Goal: Obtain resource: Download file/media

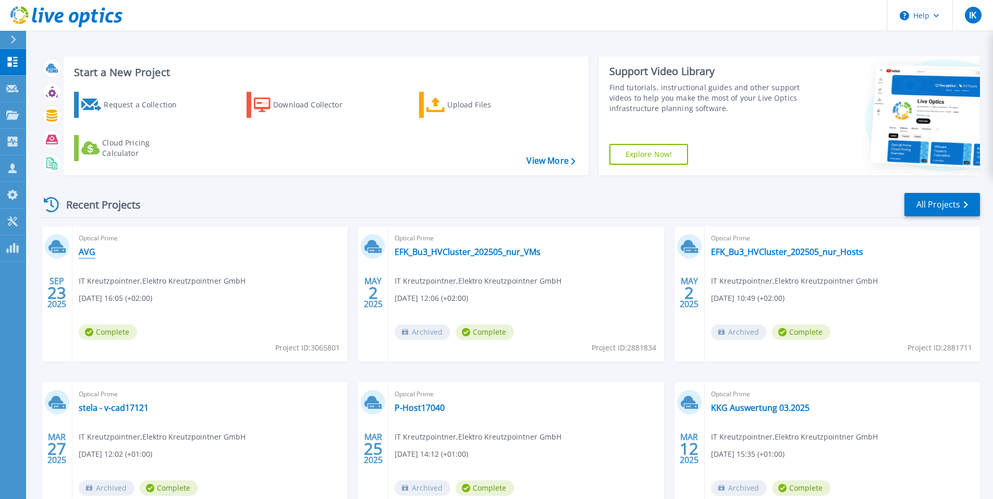
click at [86, 253] on link "AVG" at bounding box center [87, 252] width 17 height 10
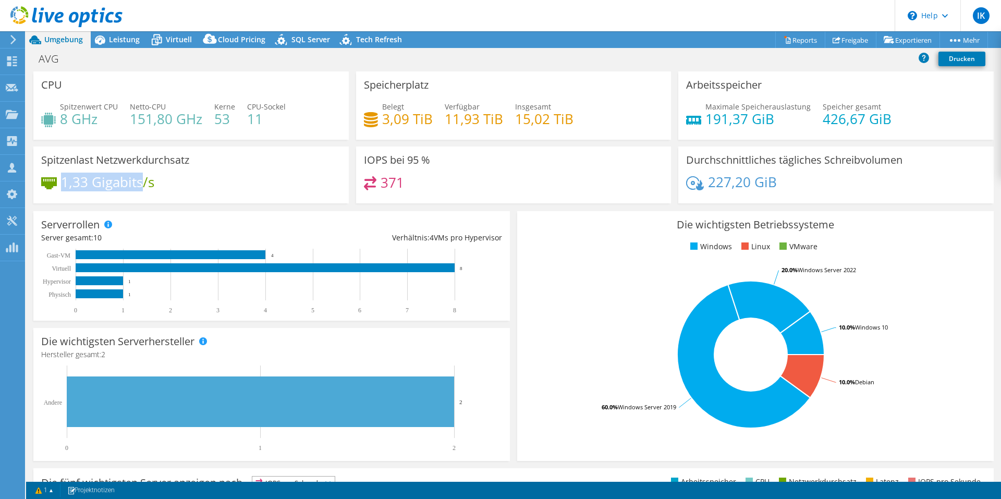
drag, startPoint x: 60, startPoint y: 180, endPoint x: 143, endPoint y: 175, distance: 83.1
click at [143, 176] on div "1,33 Gigabits/s" at bounding box center [97, 181] width 113 height 11
click at [143, 176] on h4 "1,33 Gigabits/s" at bounding box center [107, 181] width 93 height 11
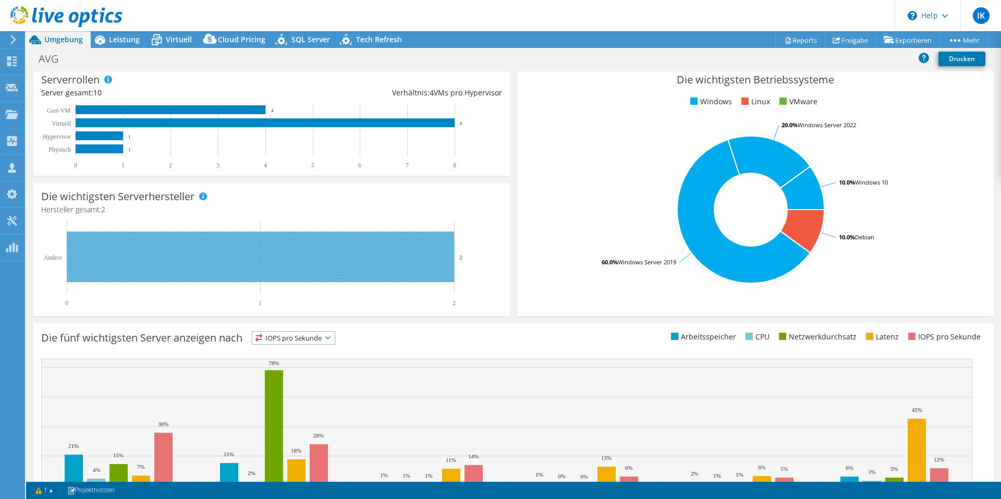
scroll to position [197, 0]
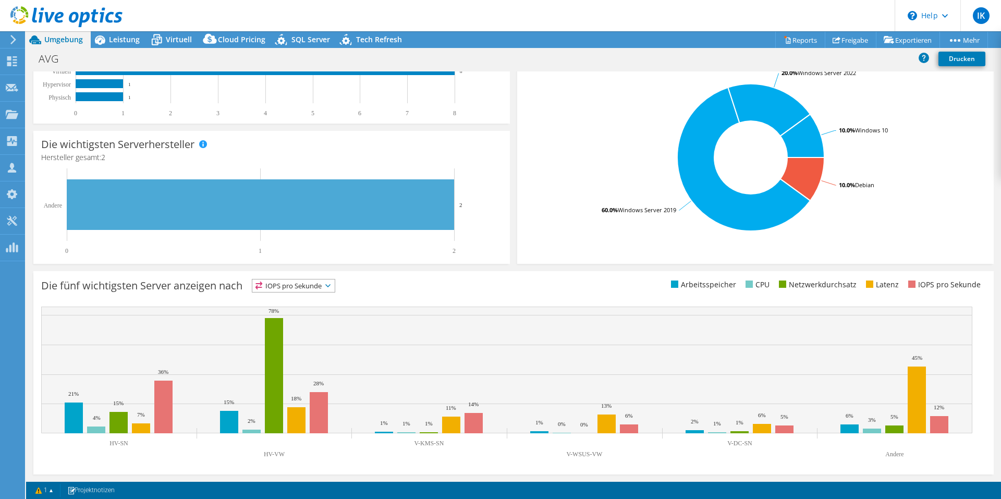
click at [307, 276] on div "Die fünf wichtigsten Server anzeigen nach IOPS pro Sekunde IOPS pro Sekunde" at bounding box center [513, 372] width 961 height 203
click at [310, 281] on span "IOPS pro Sekunde" at bounding box center [293, 286] width 82 height 13
click at [316, 338] on li "Netzwerkdurchsatz" at bounding box center [293, 343] width 82 height 15
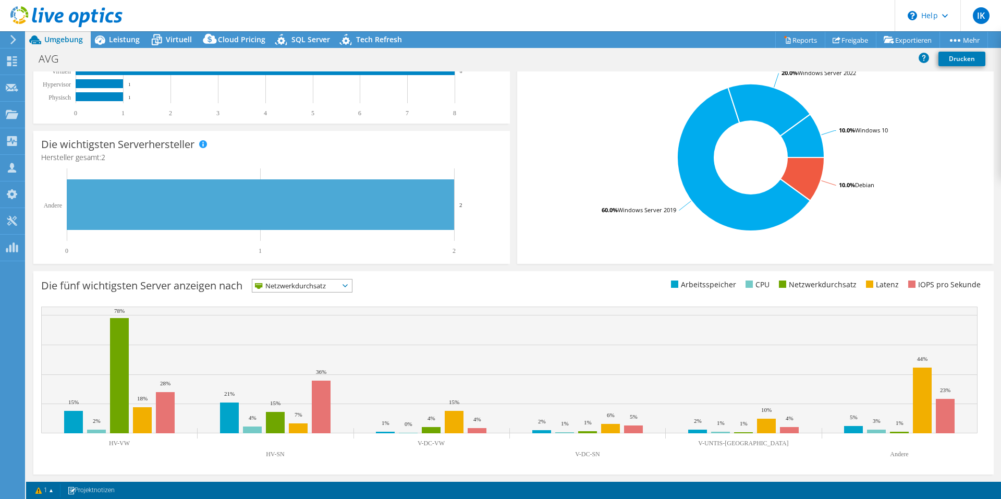
click at [290, 290] on span "Netzwerkdurchsatz" at bounding box center [295, 286] width 87 height 13
click at [299, 286] on span "Netzwerkdurchsatz" at bounding box center [295, 286] width 87 height 13
click at [288, 325] on li "CPU" at bounding box center [302, 328] width 100 height 15
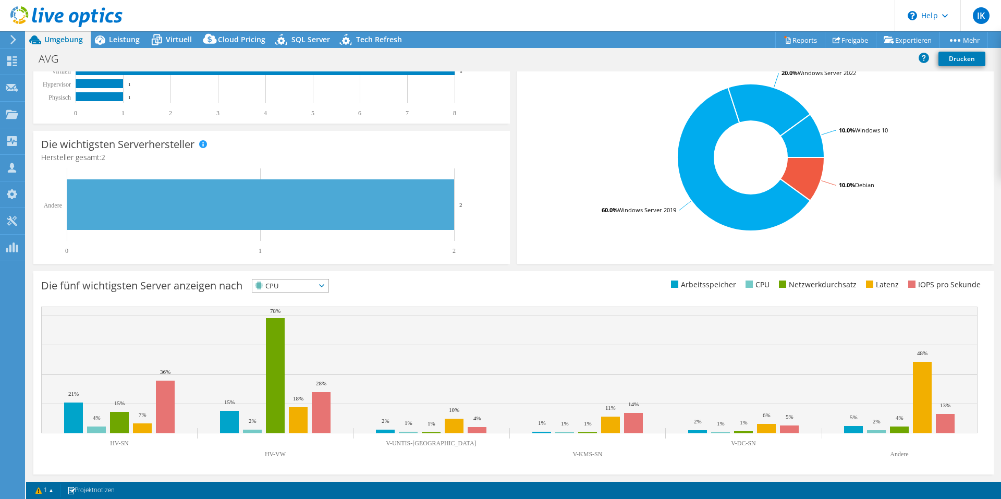
click at [299, 286] on span "CPU" at bounding box center [283, 286] width 63 height 13
click at [289, 305] on li "IOPS pro Sekunde" at bounding box center [290, 299] width 76 height 15
click at [283, 286] on span "IOPS pro Sekunde" at bounding box center [293, 286] width 82 height 13
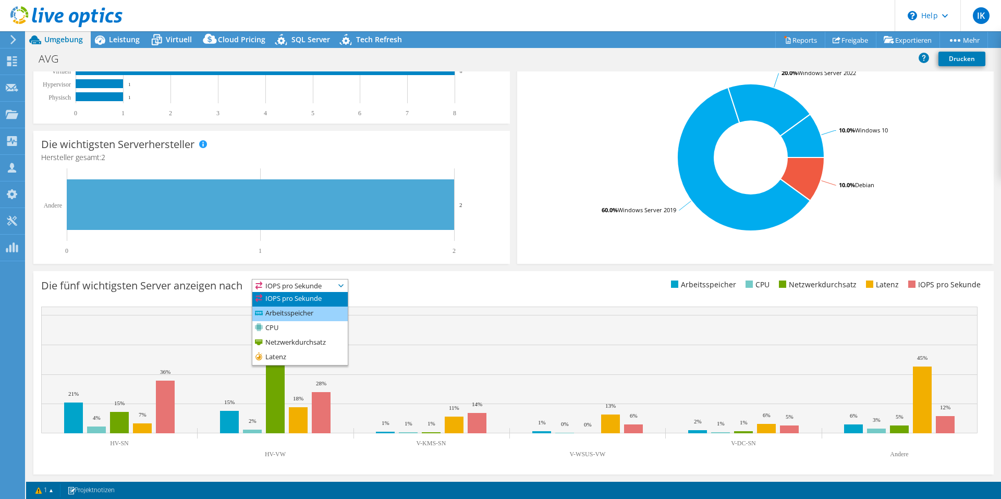
click at [286, 308] on li "Arbeitsspeicher" at bounding box center [299, 314] width 95 height 15
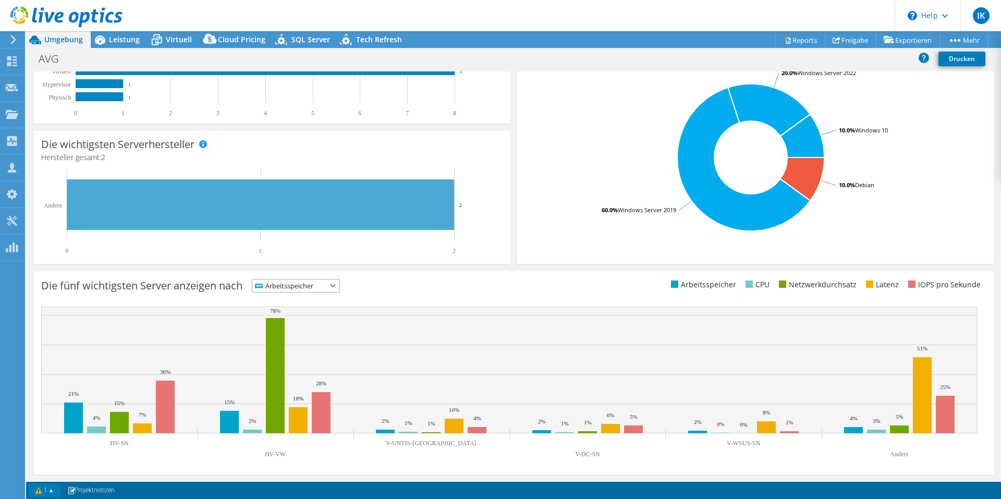
click at [43, 488] on link "1" at bounding box center [44, 490] width 32 height 13
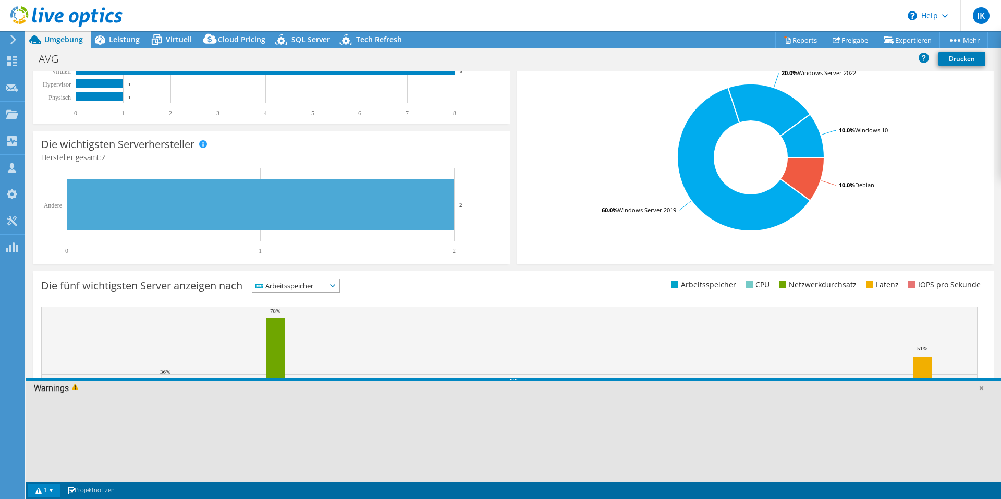
drag, startPoint x: 43, startPoint y: 488, endPoint x: 513, endPoint y: 419, distance: 474.8
click at [513, 419] on div at bounding box center [513, 438] width 975 height 87
click at [71, 386] on span at bounding box center [77, 388] width 16 height 10
click at [77, 388] on span at bounding box center [77, 388] width 16 height 10
click at [61, 392] on div "Warnings" at bounding box center [513, 389] width 975 height 16
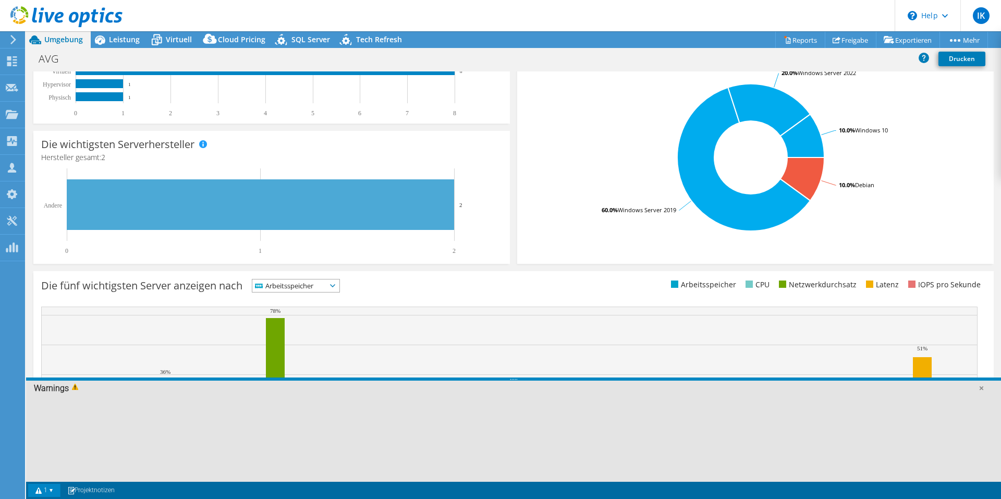
click at [52, 489] on link "1" at bounding box center [44, 490] width 32 height 13
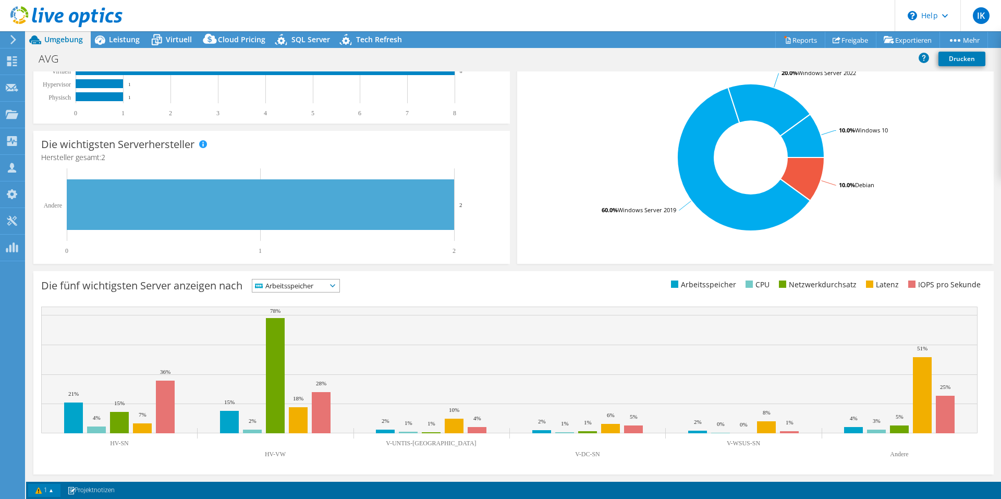
click at [52, 489] on link "1" at bounding box center [44, 490] width 32 height 13
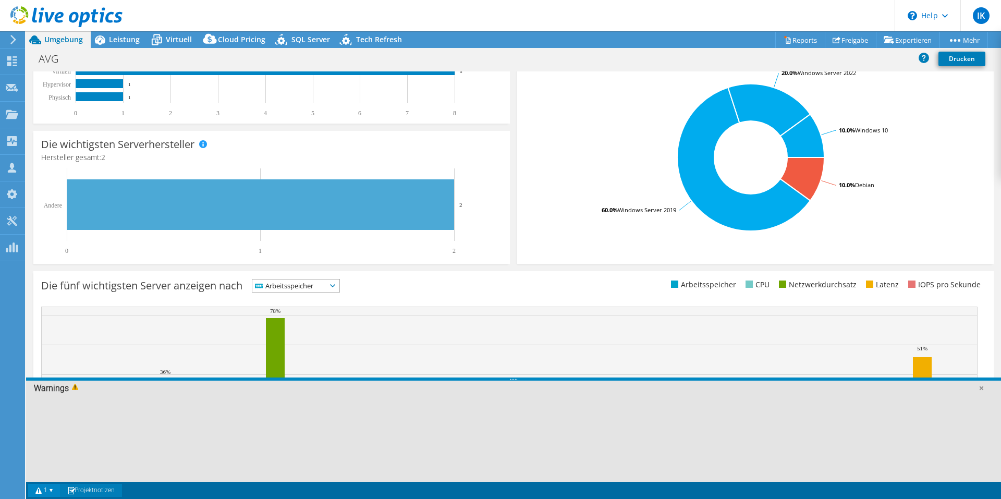
click at [104, 484] on link "Projektnotizen" at bounding box center [91, 490] width 62 height 13
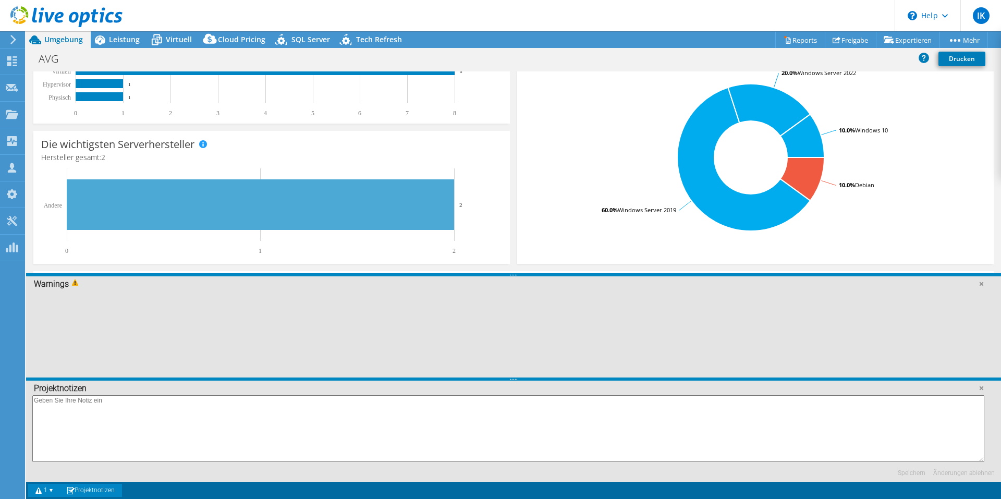
click at [103, 487] on link "Projektnotizen" at bounding box center [91, 490] width 62 height 13
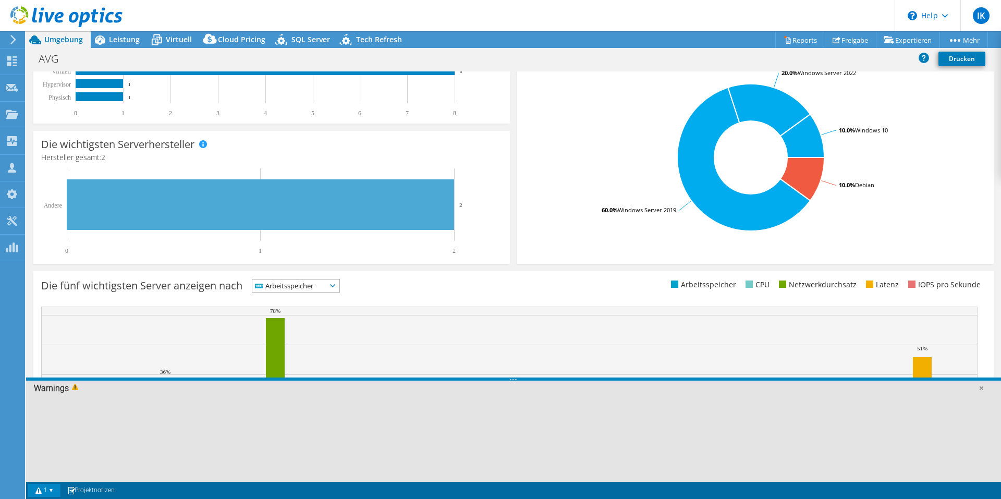
click at [987, 387] on div "Warnings" at bounding box center [513, 389] width 975 height 16
click at [984, 385] on link at bounding box center [981, 388] width 10 height 10
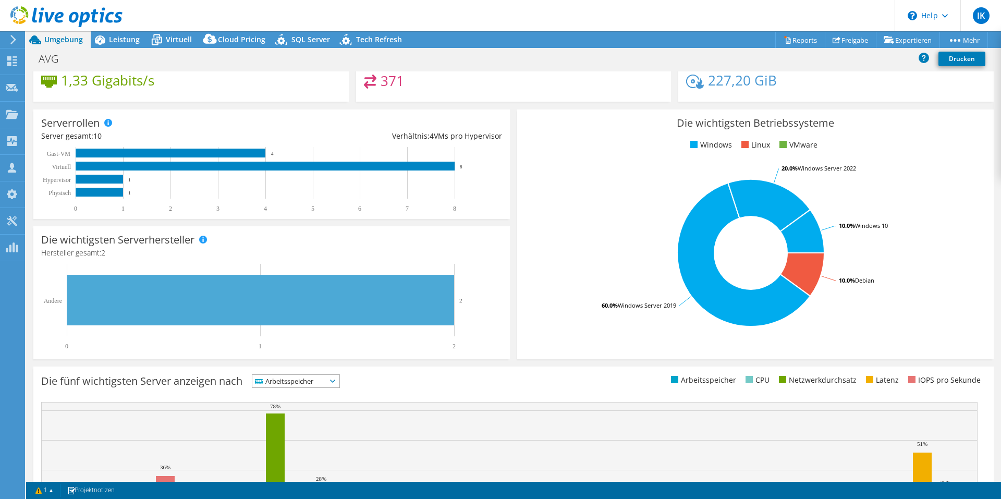
scroll to position [0, 0]
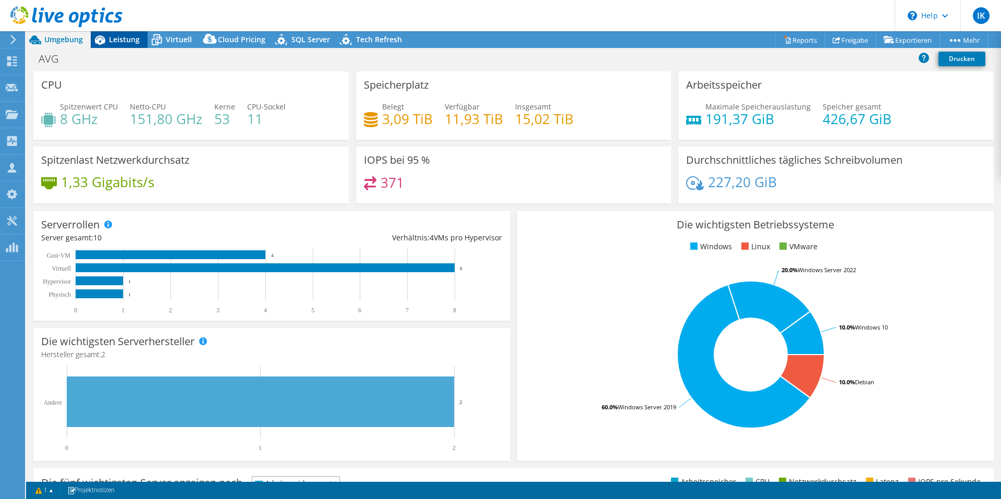
click at [117, 38] on span "Leistung" at bounding box center [124, 39] width 31 height 10
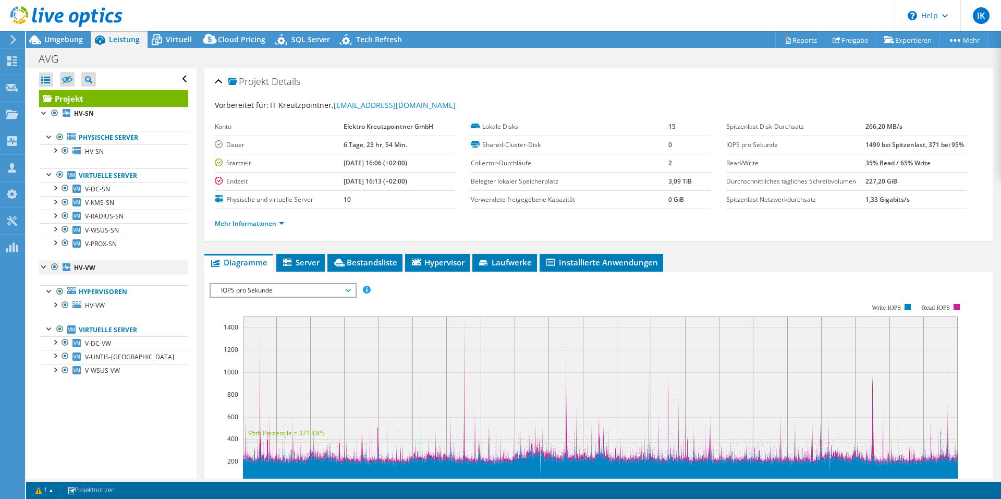
click at [53, 268] on div at bounding box center [55, 267] width 10 height 13
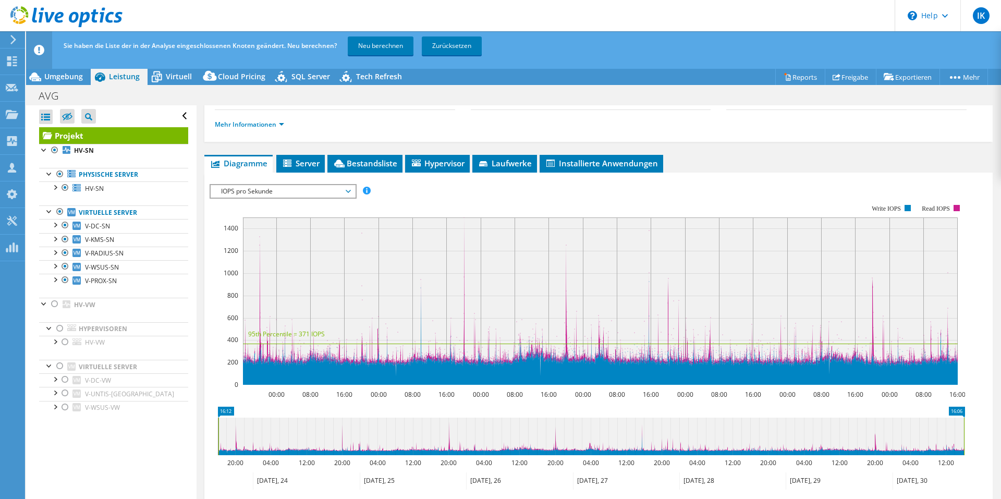
scroll to position [24, 0]
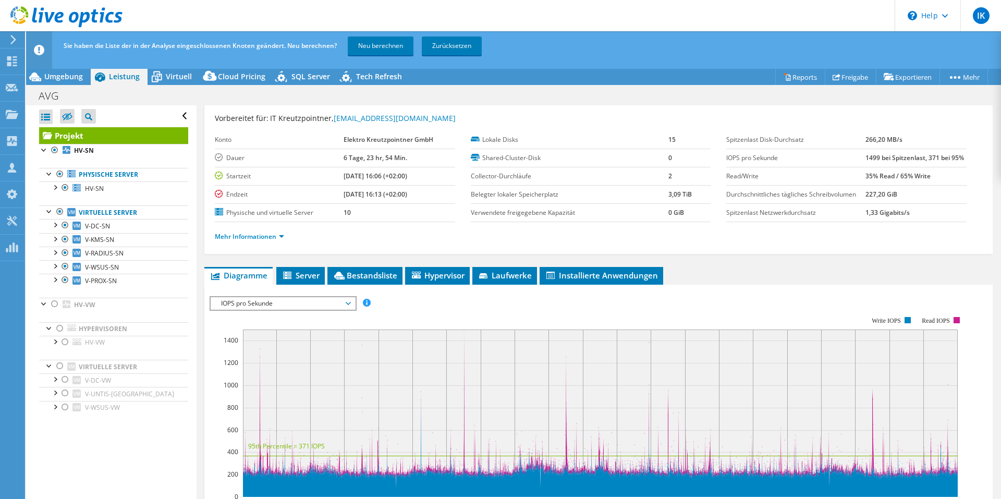
click at [320, 298] on span "IOPS pro Sekunde" at bounding box center [283, 303] width 134 height 13
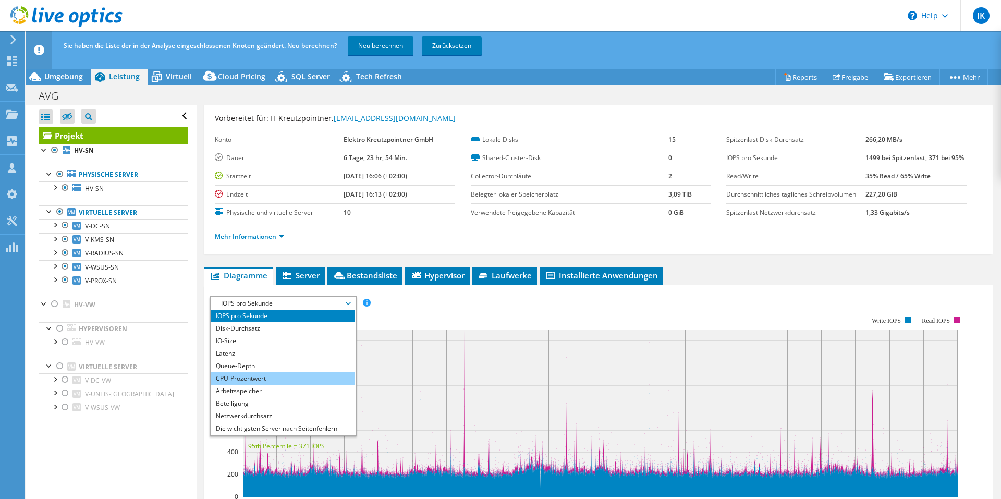
scroll to position [38, 0]
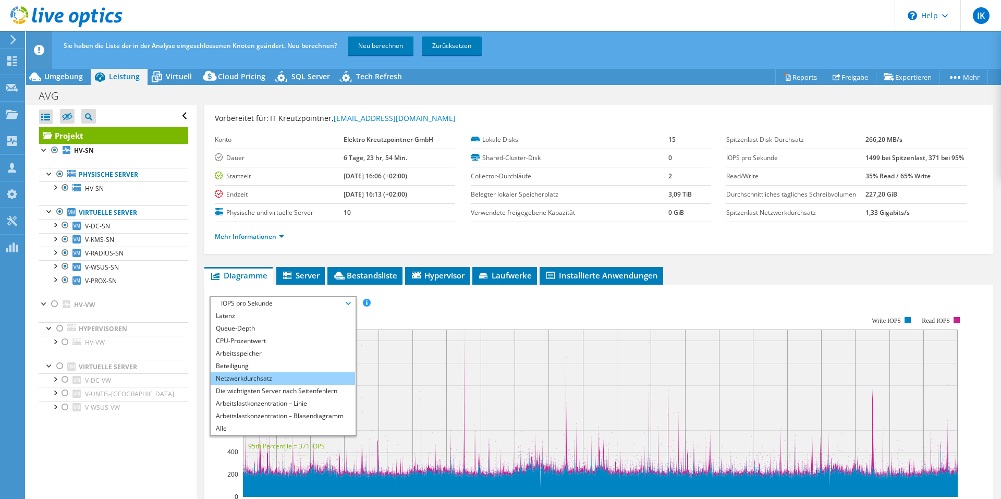
click at [244, 379] on li "Netzwerkdurchsatz" at bounding box center [283, 378] width 144 height 13
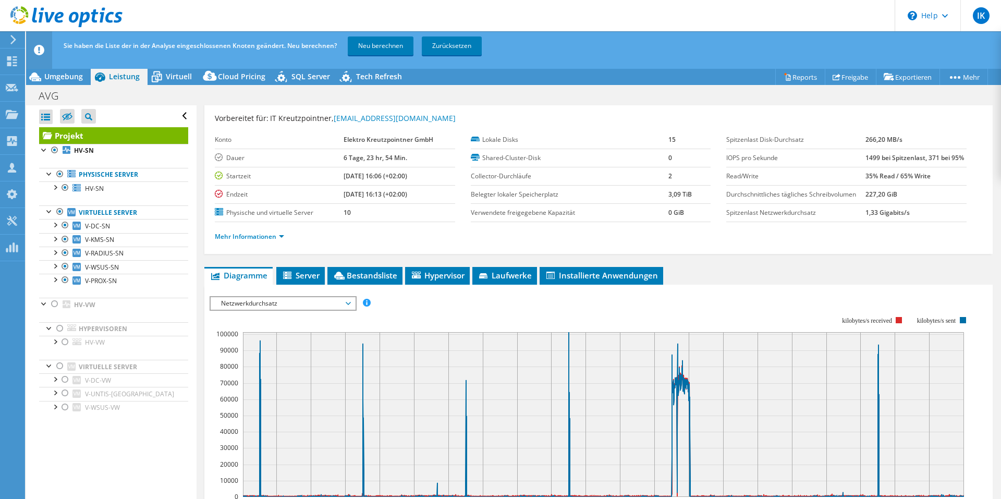
scroll to position [0, 0]
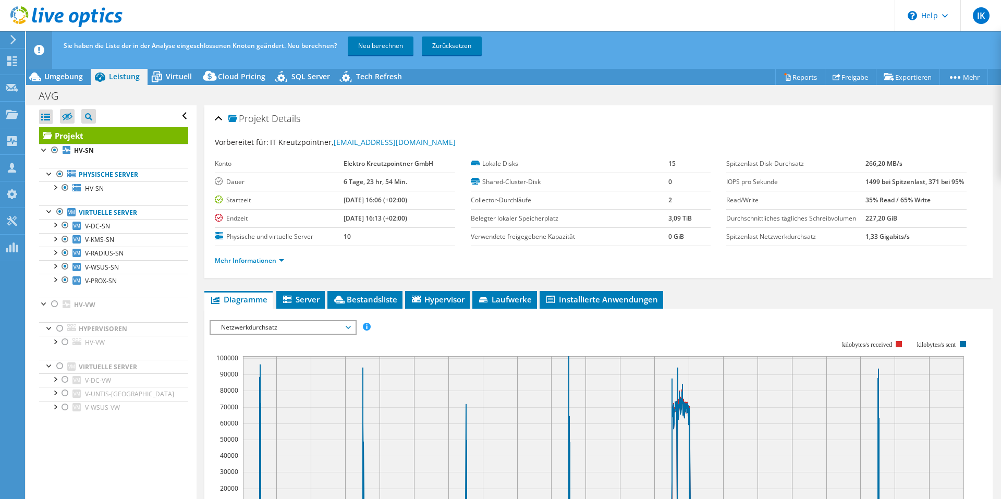
click at [326, 331] on span "Netzwerkdurchsatz" at bounding box center [283, 327] width 134 height 13
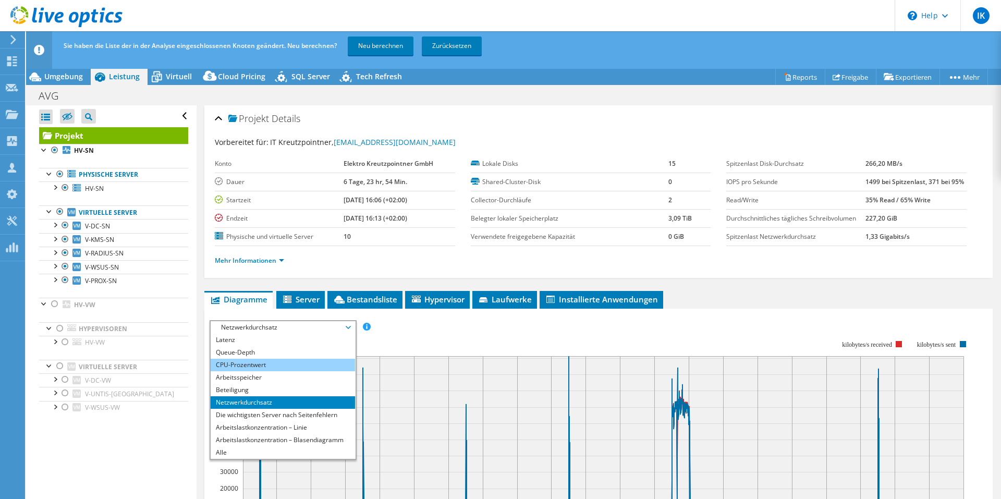
click at [260, 362] on li "CPU-Prozentwert" at bounding box center [283, 365] width 144 height 13
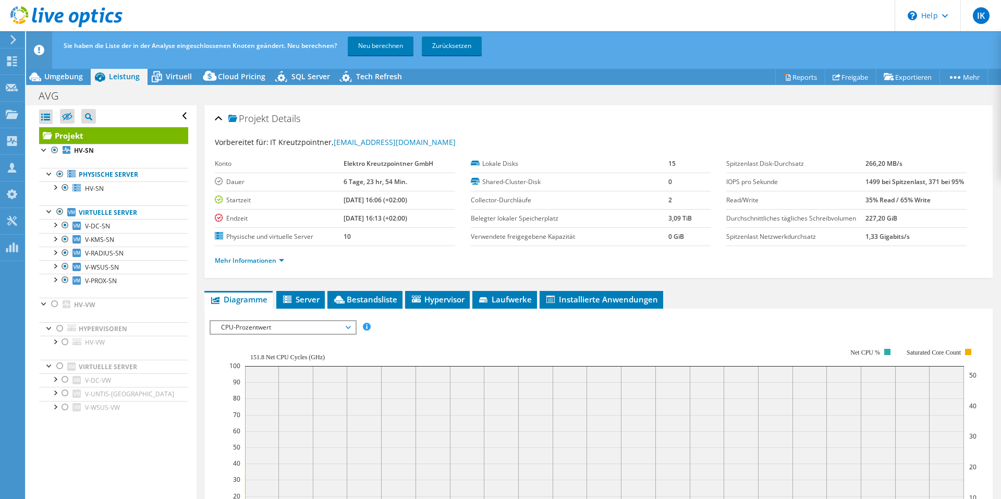
click at [269, 335] on rect at bounding box center [602, 438] width 747 height 209
click at [272, 332] on span "CPU-Prozentwert" at bounding box center [283, 327] width 134 height 13
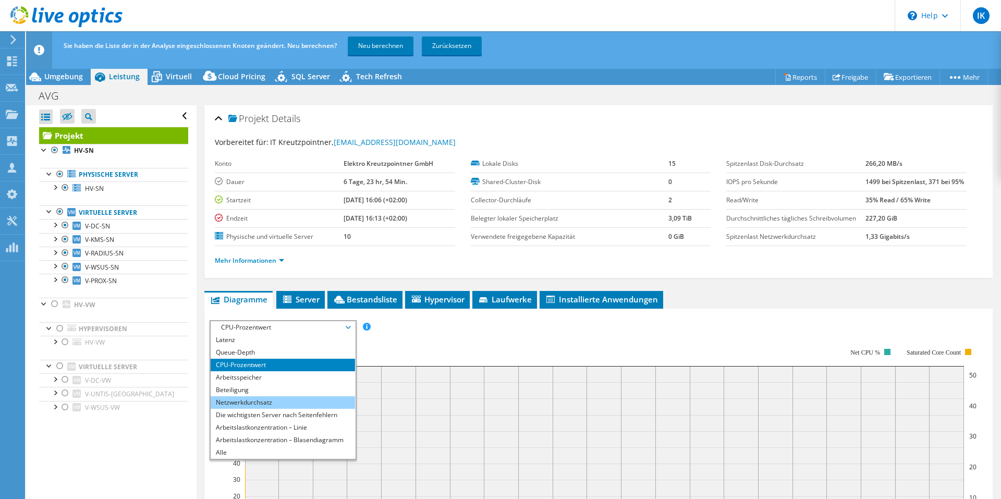
click at [251, 397] on li "Netzwerkdurchsatz" at bounding box center [283, 402] width 144 height 13
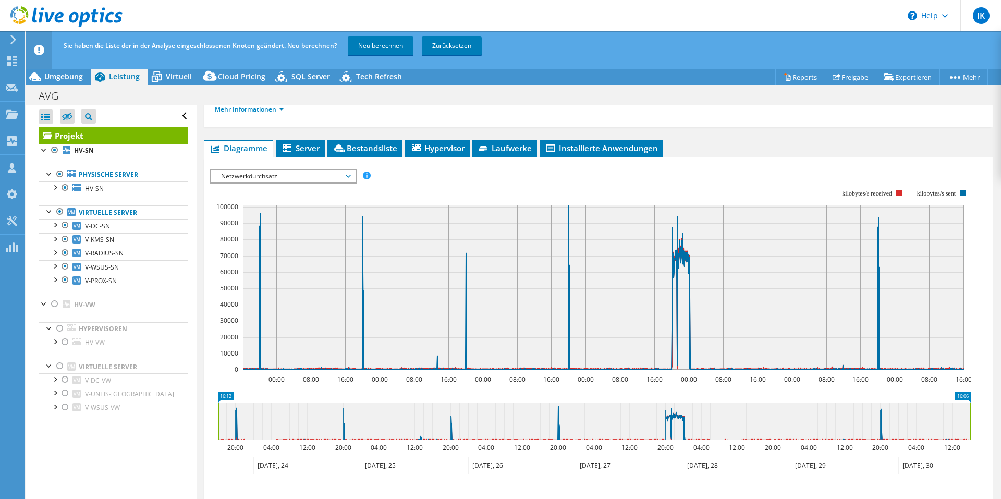
scroll to position [156, 0]
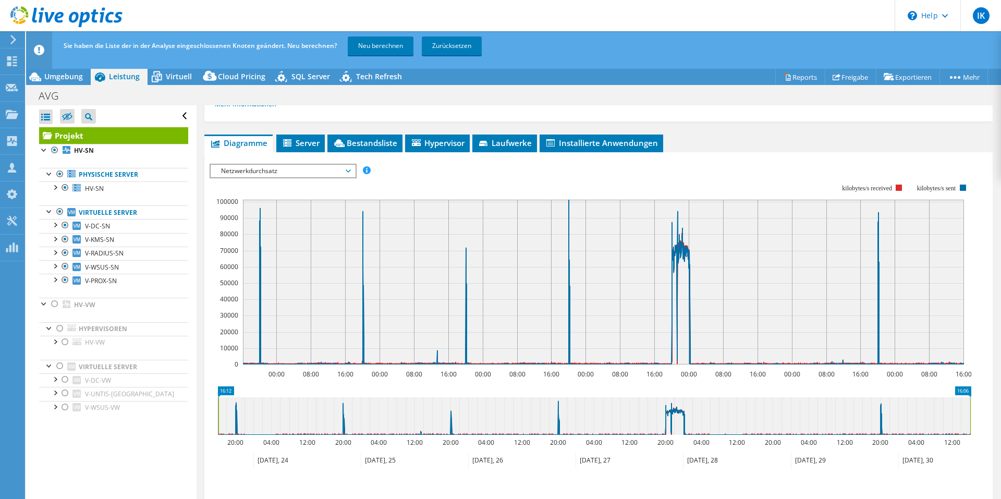
click at [347, 161] on div "IOPS pro Sekunde Disk-Durchsatz IO-Size Latenz Queue-Depth CPU-Prozentwert Arbe…" at bounding box center [599, 339] width 778 height 361
click at [342, 167] on span "Netzwerkdurchsatz" at bounding box center [283, 171] width 134 height 13
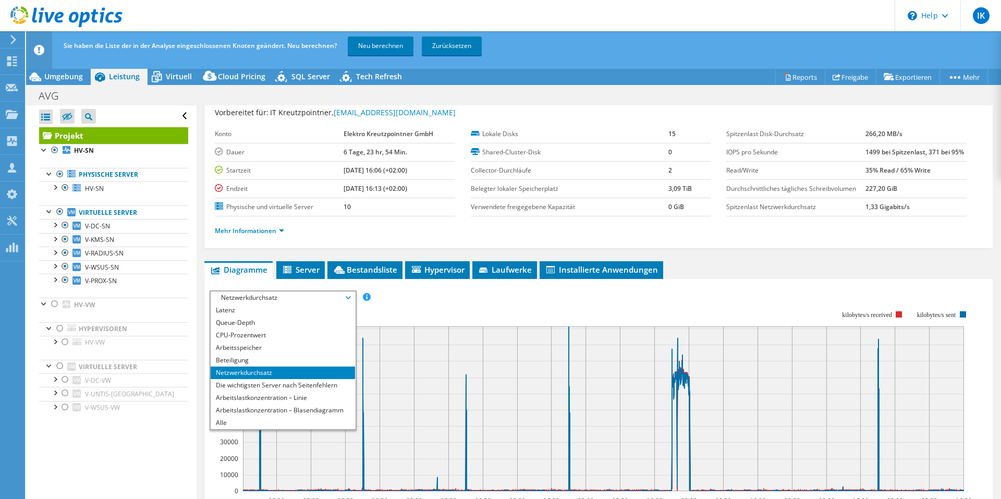
scroll to position [24, 0]
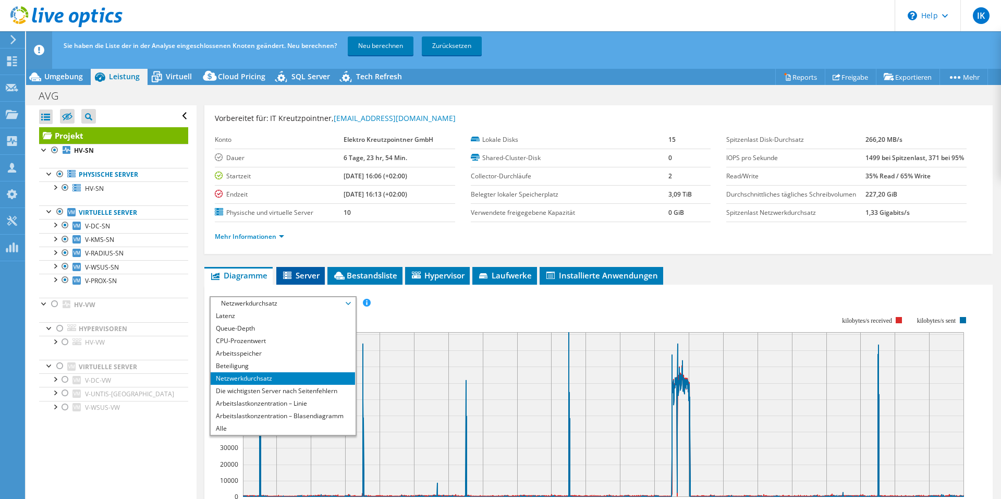
click at [294, 280] on icon at bounding box center [288, 276] width 10 height 9
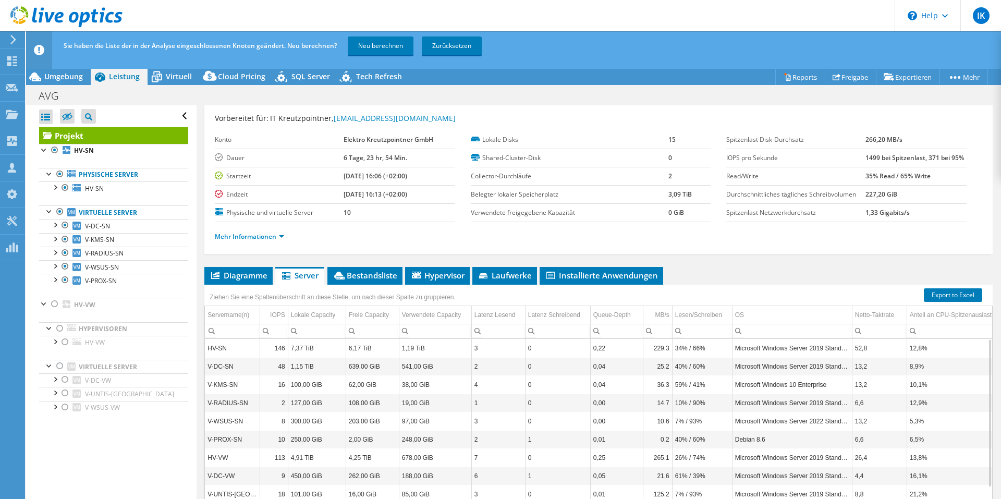
scroll to position [54, 0]
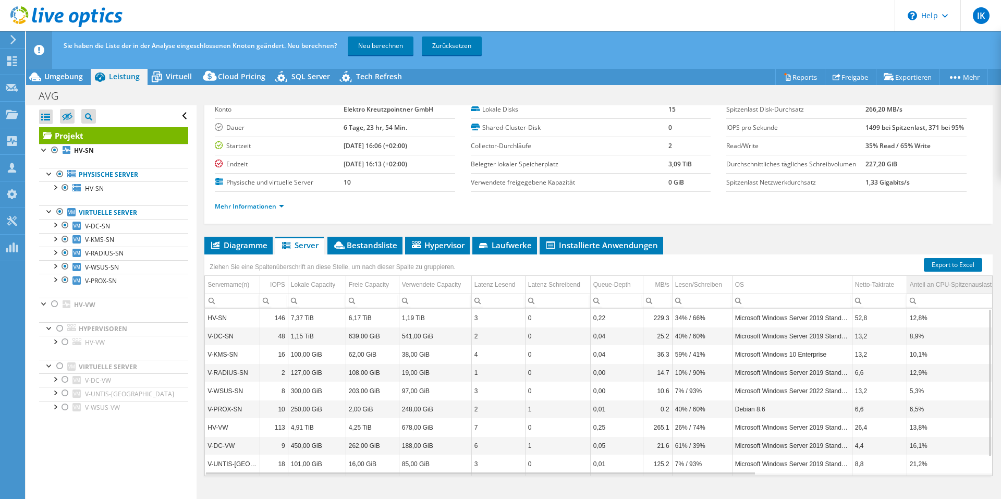
click at [930, 293] on td "Anteil an CPU-Spitzenauslastung" at bounding box center [959, 285] width 105 height 18
click at [59, 300] on div at bounding box center [55, 304] width 10 height 13
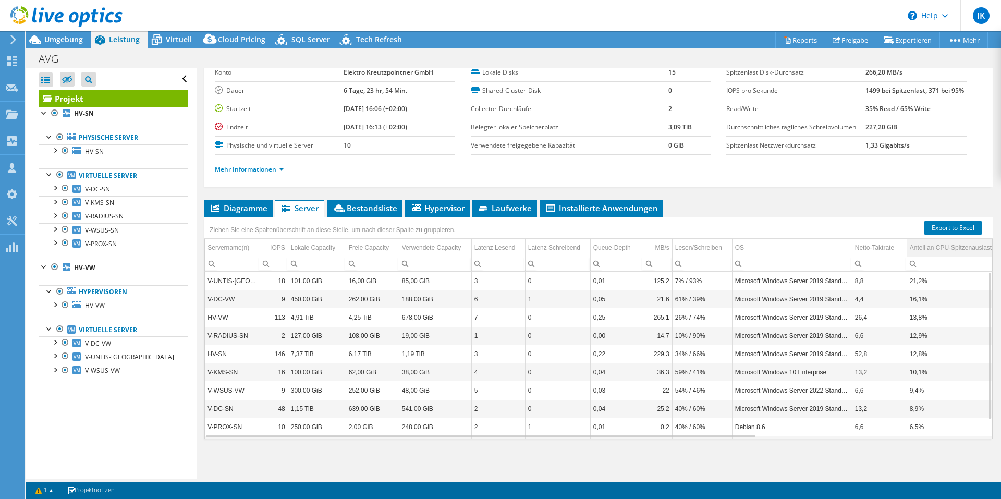
drag, startPoint x: 903, startPoint y: 246, endPoint x: 909, endPoint y: 246, distance: 6.3
click at [904, 246] on td "Netto-Taktrate" at bounding box center [879, 248] width 55 height 18
click at [917, 247] on div "Anteil an CPU-Spitzenauslastung" at bounding box center [956, 247] width 92 height 13
click at [917, 247] on div "Anteil an CPU-Spitzenauslastung" at bounding box center [955, 247] width 91 height 13
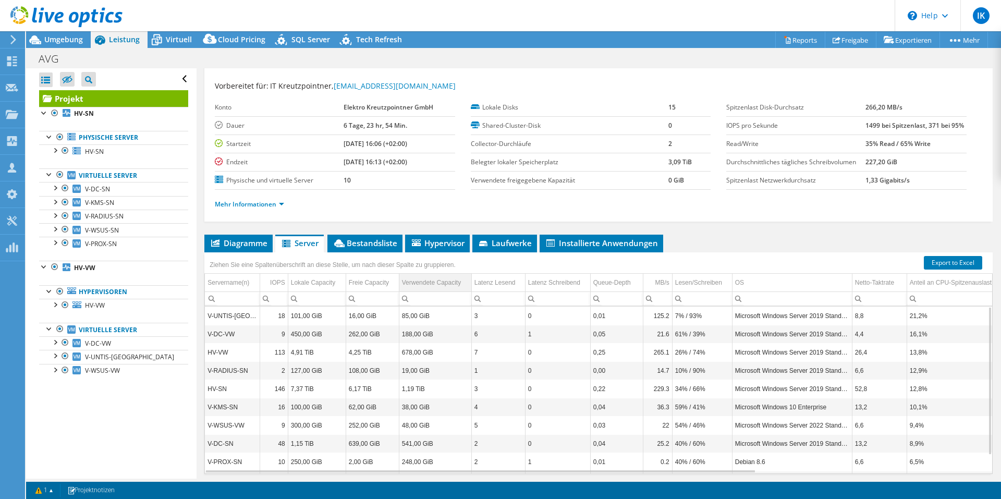
scroll to position [0, 0]
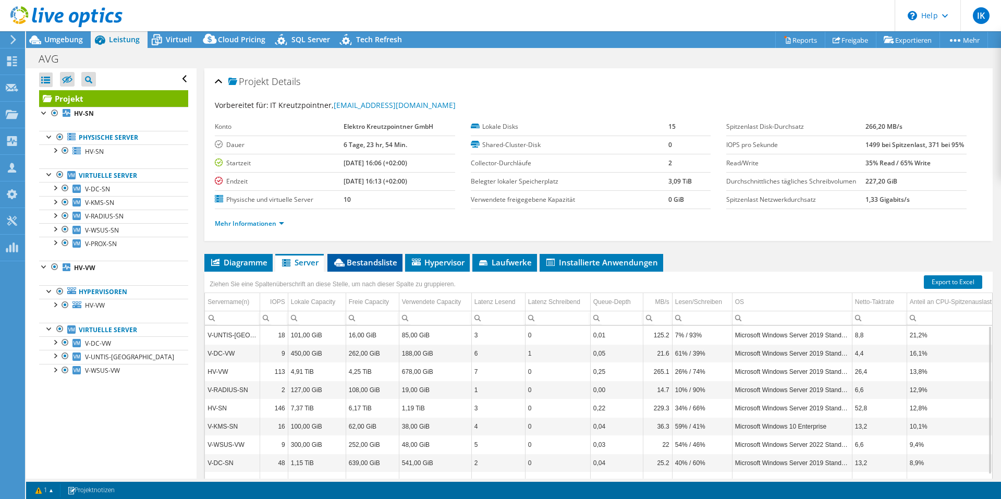
click at [377, 259] on span "Bestandsliste" at bounding box center [365, 262] width 65 height 10
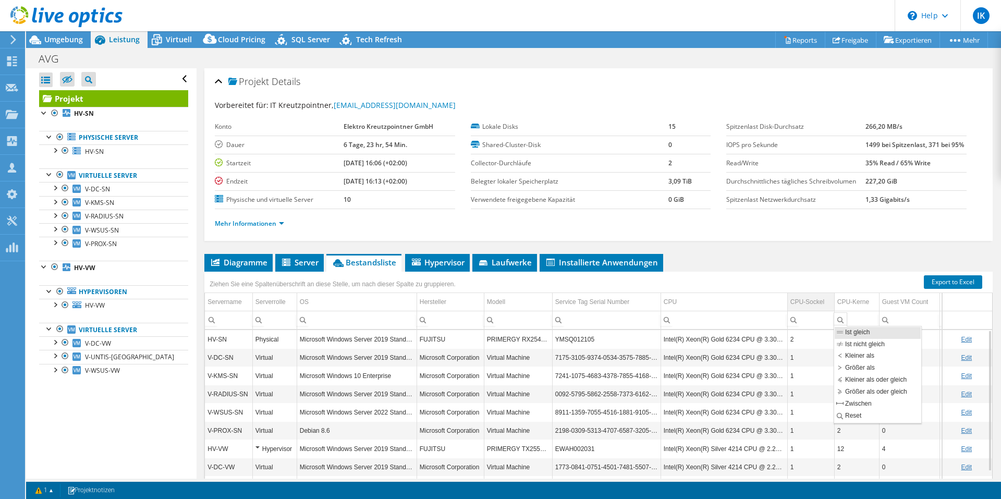
click at [810, 304] on div "CPU-Sockel" at bounding box center [808, 302] width 34 height 13
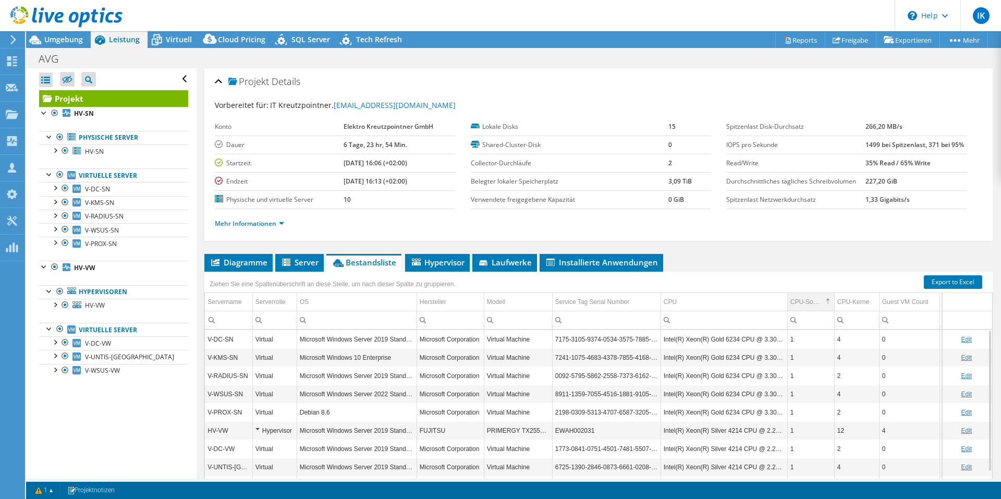
click at [810, 304] on div "CPU-Sockel" at bounding box center [807, 302] width 32 height 13
click at [855, 308] on div "CPU-Kerne" at bounding box center [854, 302] width 32 height 13
click at [855, 307] on div "CPU-Kerne" at bounding box center [853, 302] width 30 height 13
click at [814, 362] on td "1" at bounding box center [810, 357] width 47 height 18
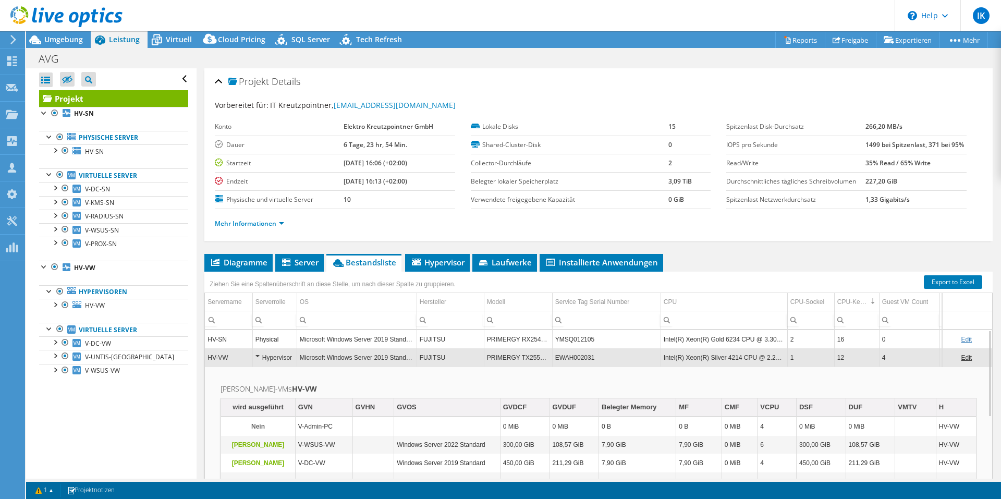
click at [745, 342] on td "Intel(R) Xeon(R) Gold 6234 CPU @ 3.30GHz" at bounding box center [724, 339] width 127 height 18
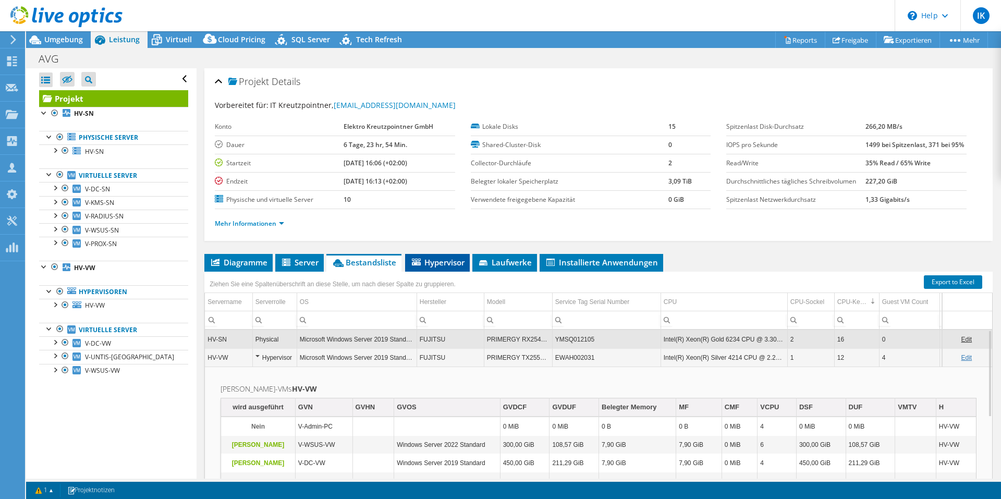
click at [450, 265] on span "Hypervisor" at bounding box center [437, 262] width 54 height 10
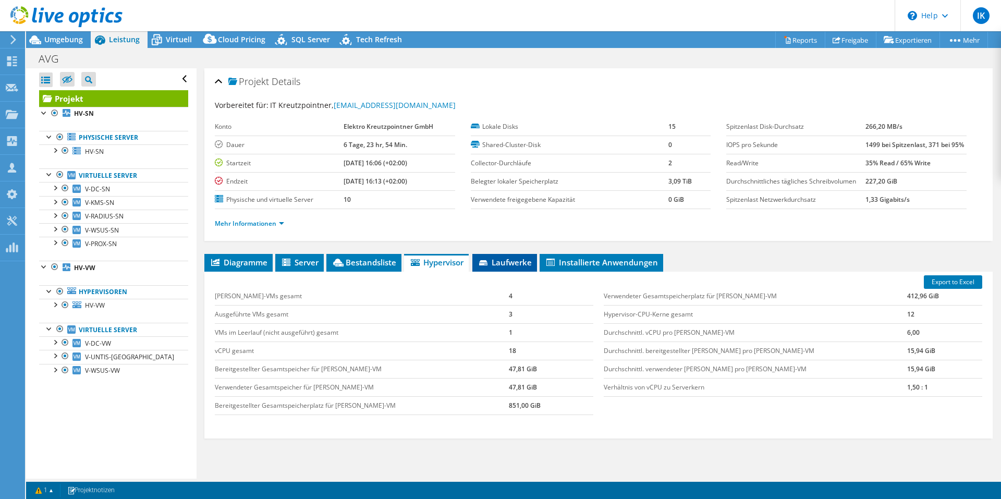
click at [515, 264] on span "Laufwerke" at bounding box center [505, 262] width 54 height 10
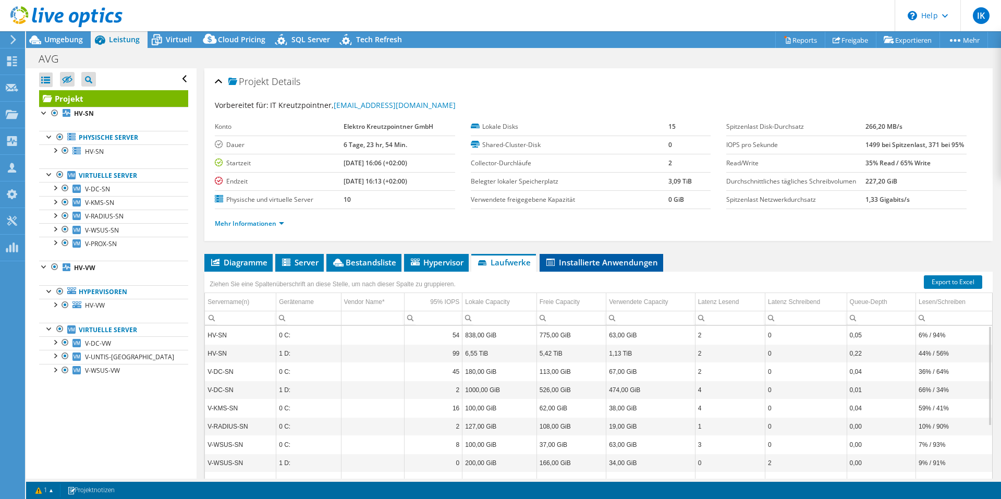
click at [572, 264] on span "Installierte Anwendungen" at bounding box center [601, 262] width 113 height 10
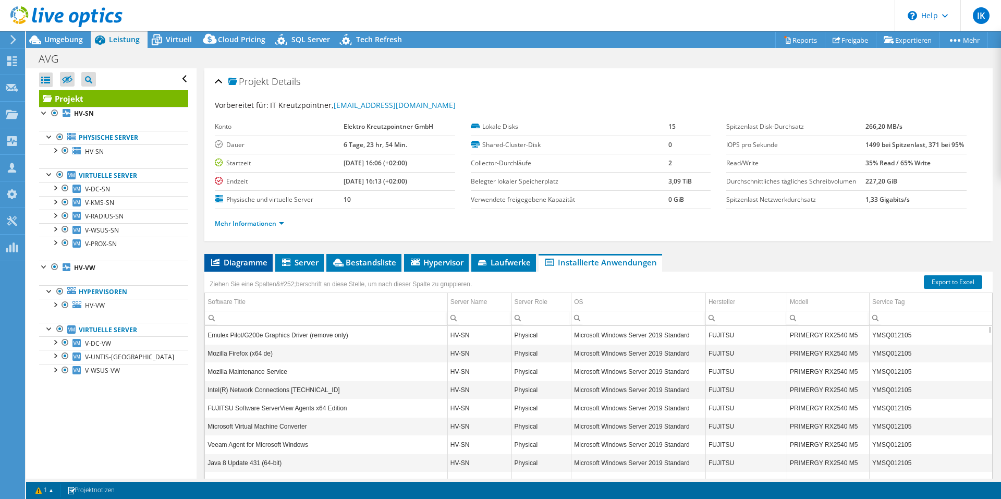
click at [223, 260] on span "Diagramme" at bounding box center [239, 262] width 58 height 10
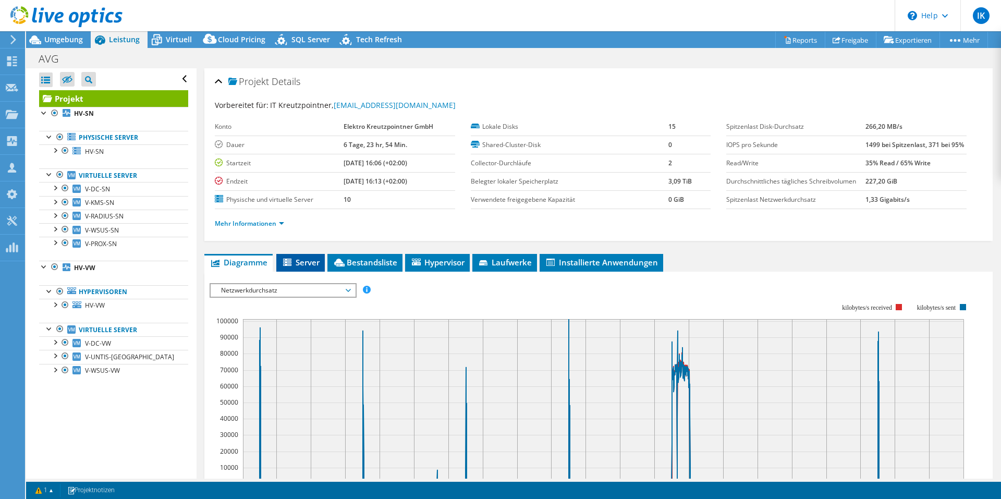
click at [311, 260] on span "Server" at bounding box center [301, 262] width 38 height 10
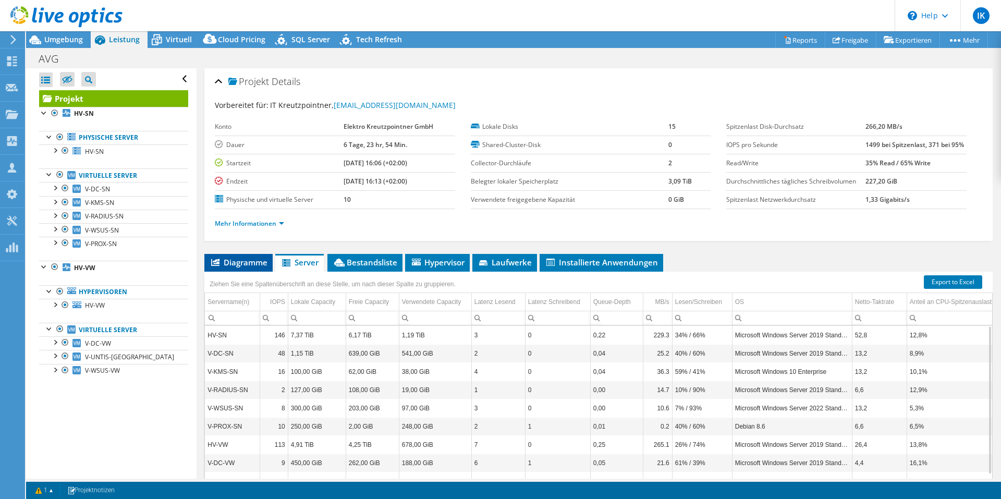
click at [234, 259] on span "Diagramme" at bounding box center [239, 262] width 58 height 10
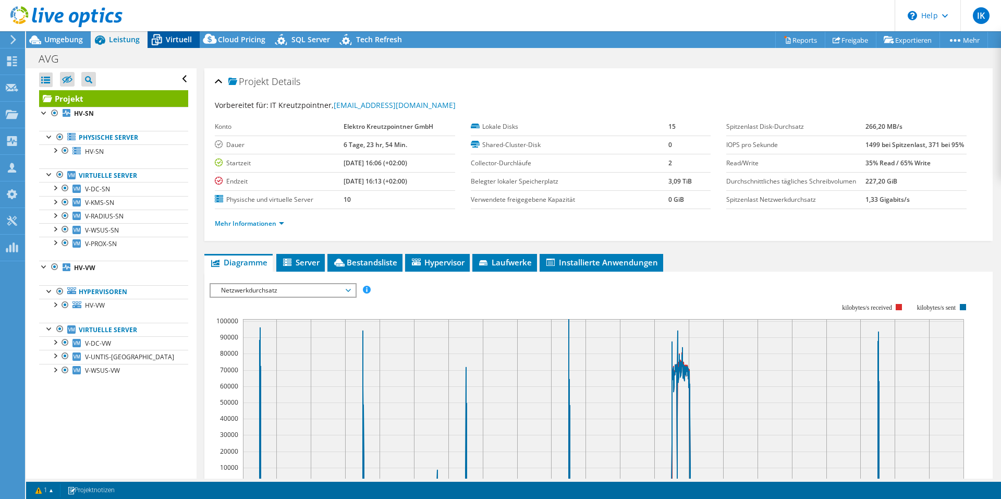
click at [152, 39] on icon at bounding box center [157, 41] width 10 height 8
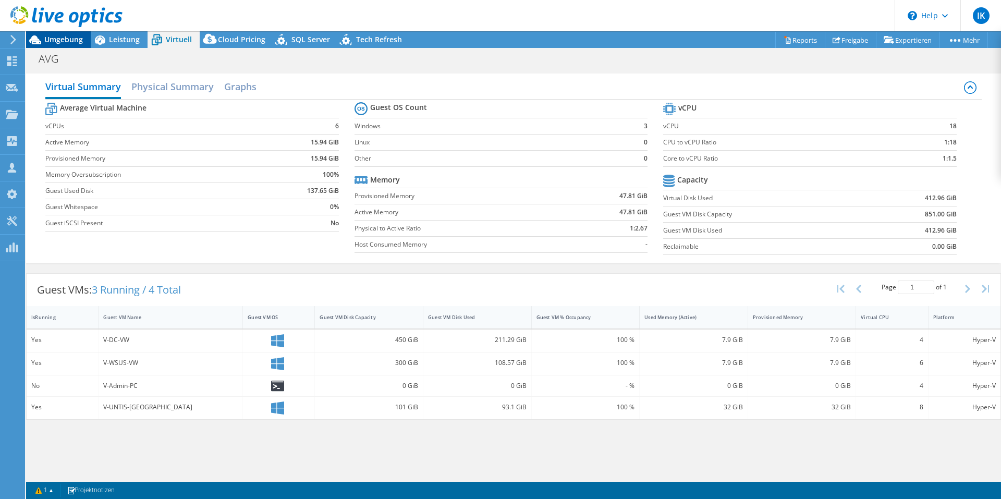
click at [73, 46] on div "Umgebung" at bounding box center [58, 39] width 65 height 17
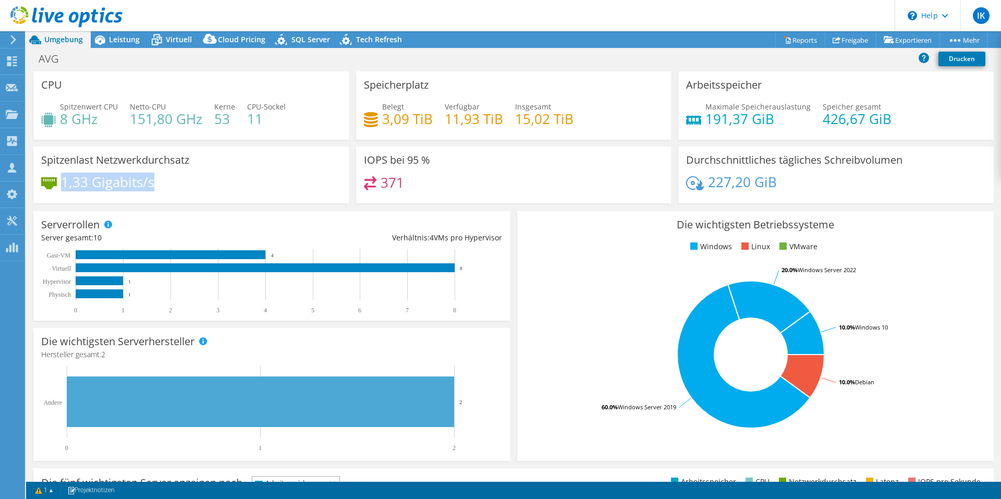
drag, startPoint x: 64, startPoint y: 183, endPoint x: 207, endPoint y: 183, distance: 142.9
click at [207, 183] on div "1,33 Gigabits/s" at bounding box center [191, 187] width 300 height 22
drag, startPoint x: 207, startPoint y: 183, endPoint x: 215, endPoint y: 157, distance: 26.2
click at [210, 174] on div "Spitzenlast Netzwerkdurchsatz 1,33 Gigabits/s" at bounding box center [191, 175] width 316 height 57
drag, startPoint x: 60, startPoint y: 113, endPoint x: 86, endPoint y: 118, distance: 25.7
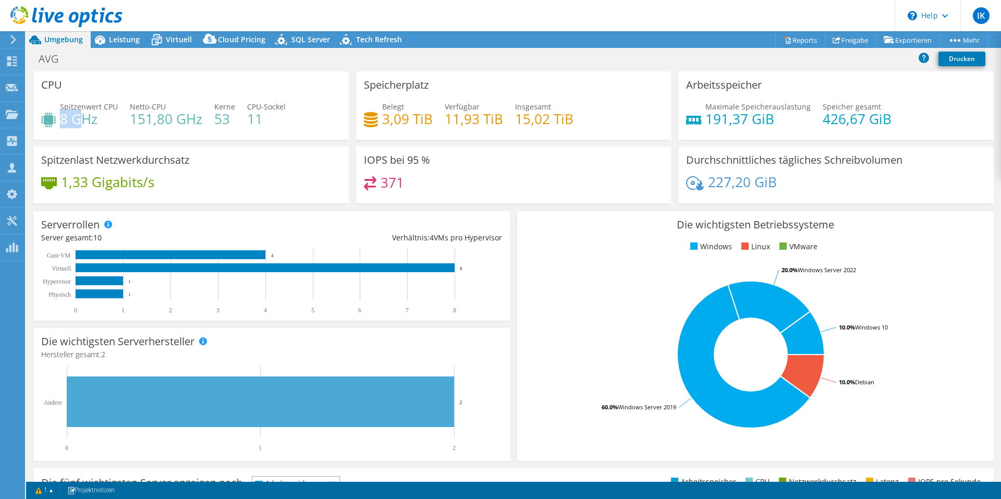
click at [86, 118] on h4 "8 GHz" at bounding box center [89, 118] width 58 height 11
drag, startPoint x: 129, startPoint y: 117, endPoint x: 176, endPoint y: 120, distance: 47.1
click at [176, 120] on h4 "151,80 GHz" at bounding box center [166, 118] width 72 height 11
drag, startPoint x: 176, startPoint y: 120, endPoint x: 246, endPoint y: 115, distance: 70.6
click at [247, 115] on h4 "11" at bounding box center [266, 118] width 39 height 11
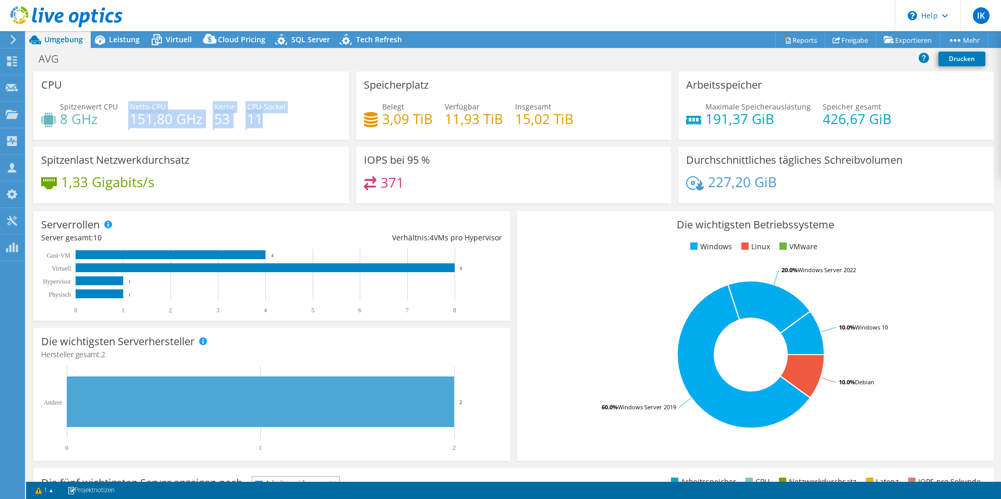
drag, startPoint x: 136, startPoint y: 108, endPoint x: 271, endPoint y: 116, distance: 135.3
click at [271, 116] on div "Spitzenwert CPU 8 GHz Netto-CPU 151,80 GHz Kerne 53 CPU-Sockel 11" at bounding box center [191, 118] width 300 height 34
click at [130, 41] on span "Leistung" at bounding box center [124, 39] width 31 height 10
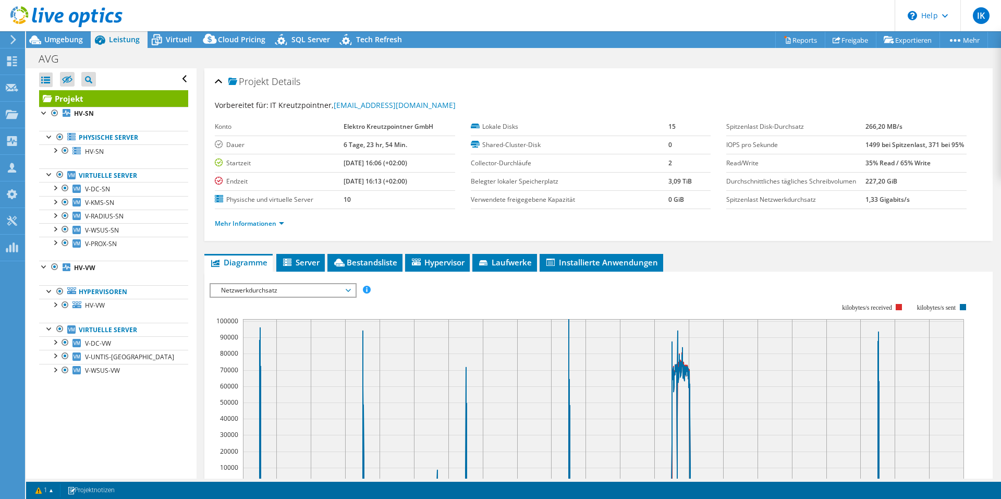
click at [329, 292] on span "Netzwerkdurchsatz" at bounding box center [283, 290] width 134 height 13
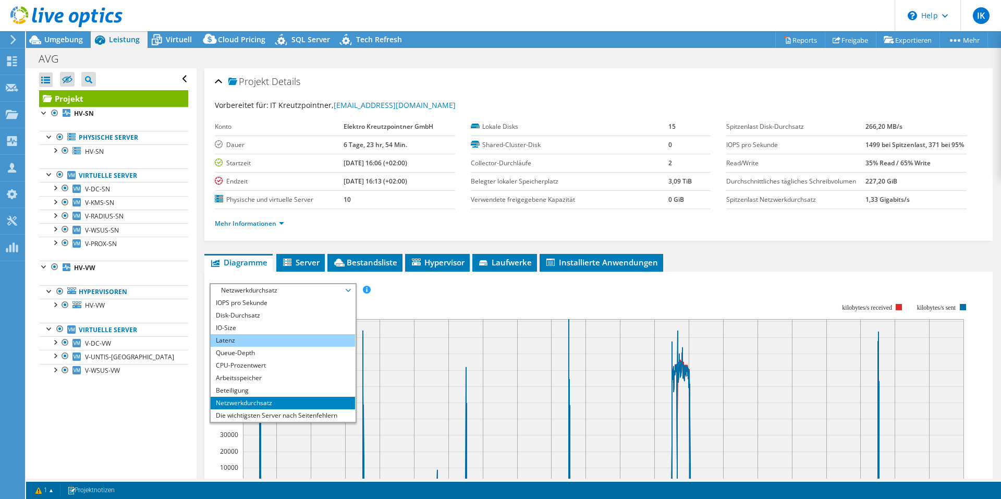
scroll to position [38, 0]
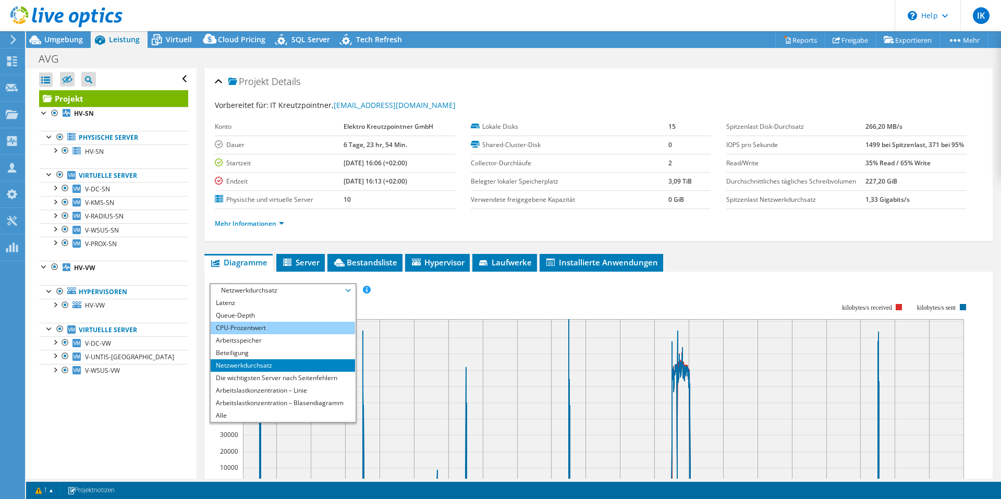
click at [245, 329] on li "CPU-Prozentwert" at bounding box center [283, 328] width 144 height 13
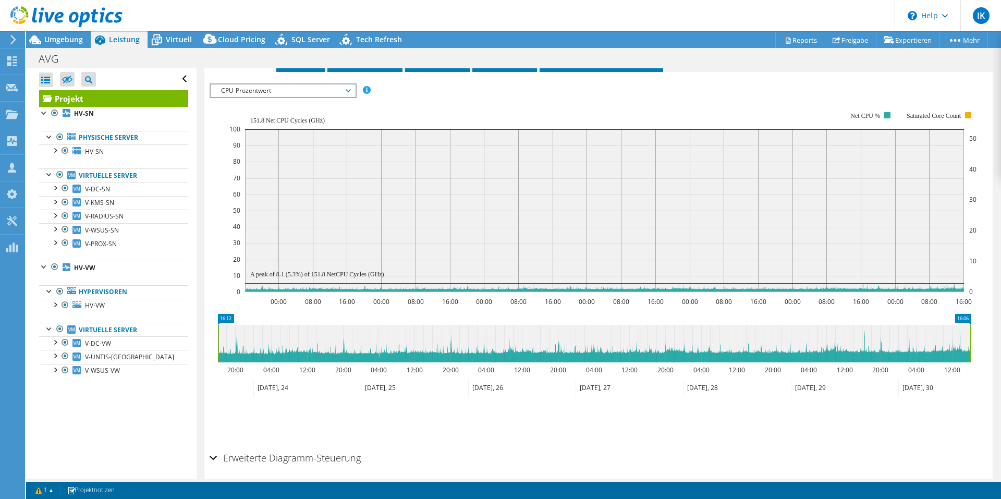
scroll to position [209, 0]
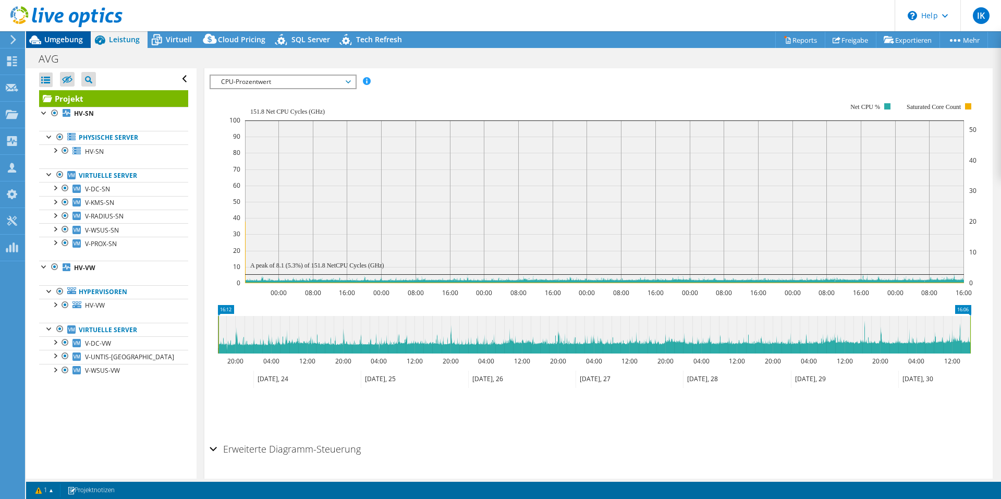
click at [71, 38] on span "Umgebung" at bounding box center [63, 39] width 39 height 10
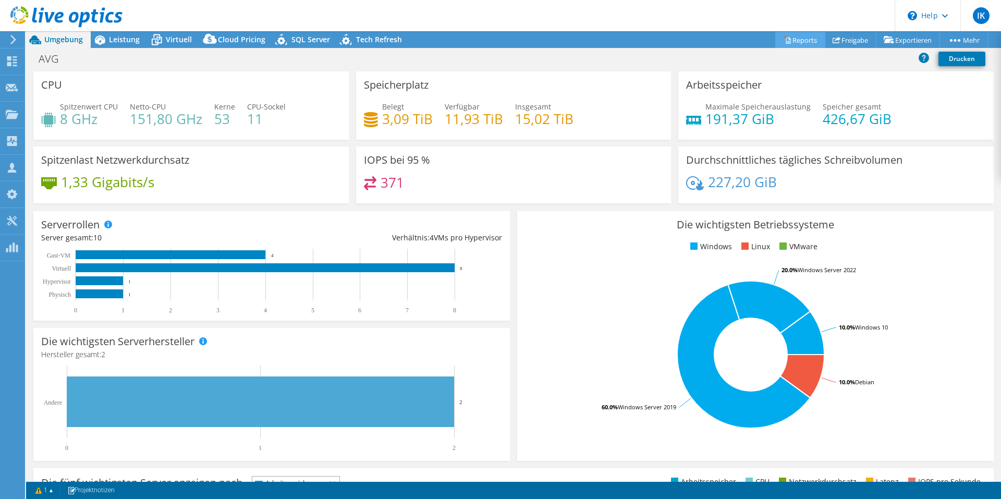
click at [793, 39] on link "Reports" at bounding box center [800, 40] width 50 height 16
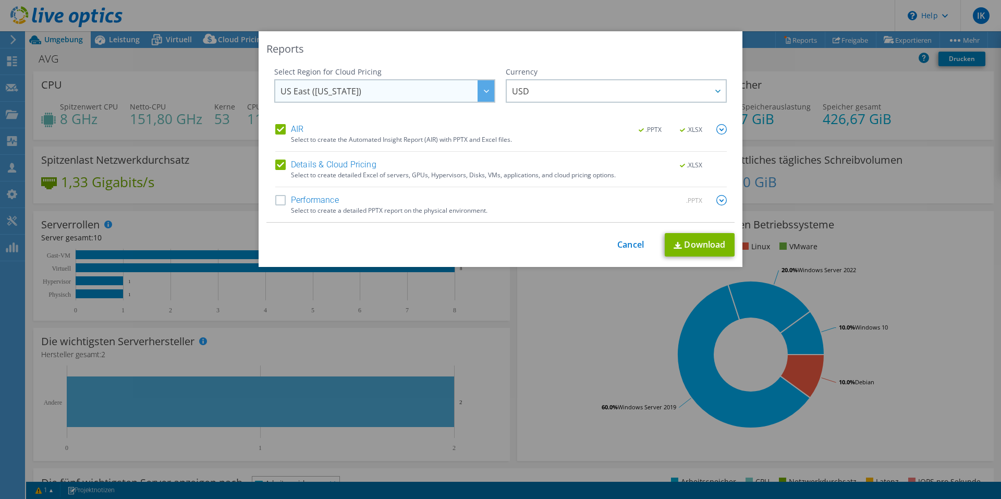
click at [468, 90] on span "US East (Virginia)" at bounding box center [388, 90] width 214 height 21
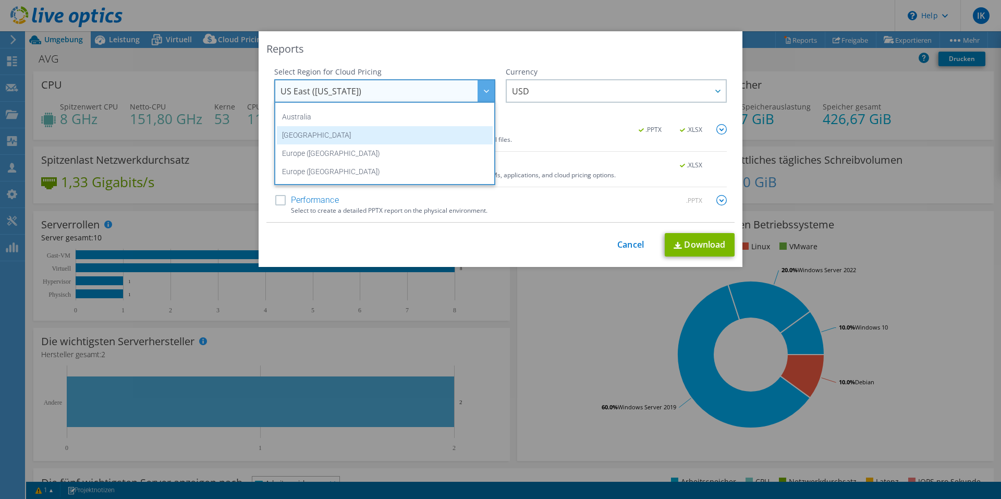
scroll to position [104, 0]
click at [411, 138] on li "Europe (Frankfurt)" at bounding box center [385, 137] width 216 height 18
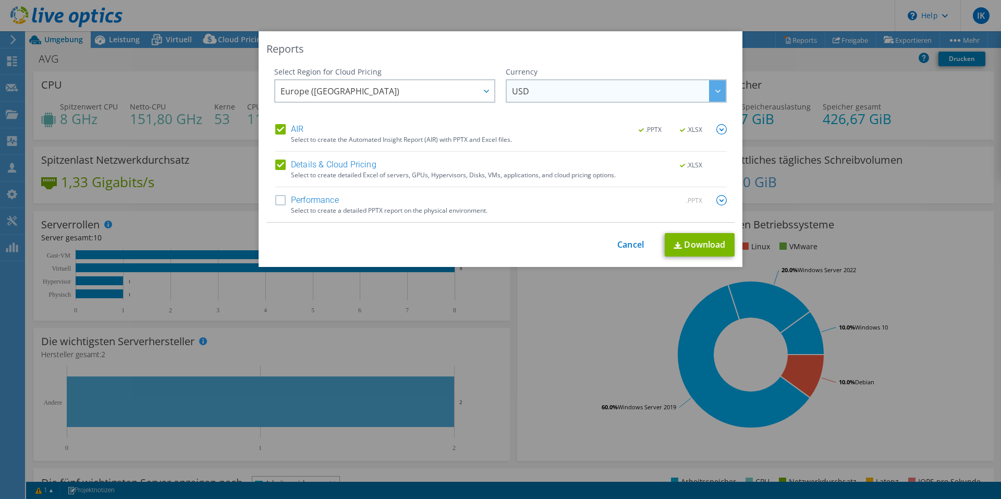
click at [590, 91] on span "USD" at bounding box center [619, 90] width 214 height 21
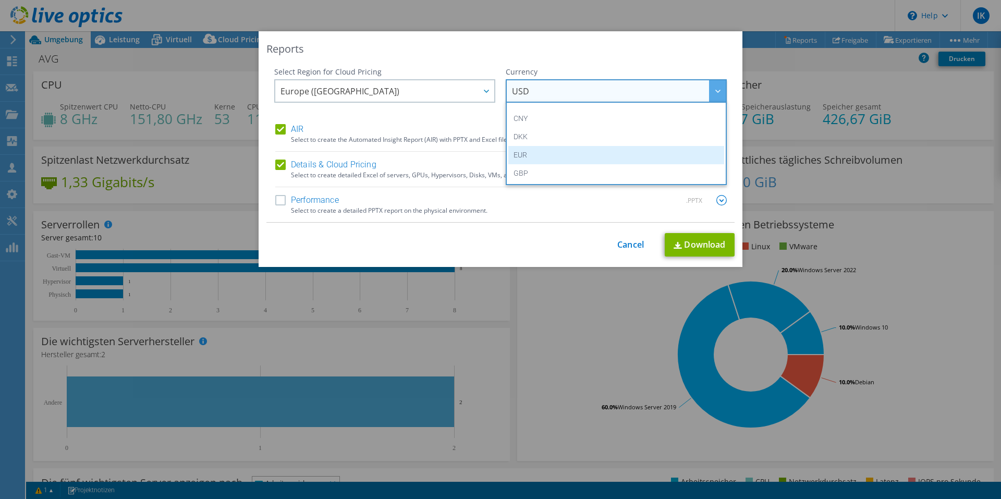
click at [563, 152] on li "EUR" at bounding box center [616, 155] width 216 height 18
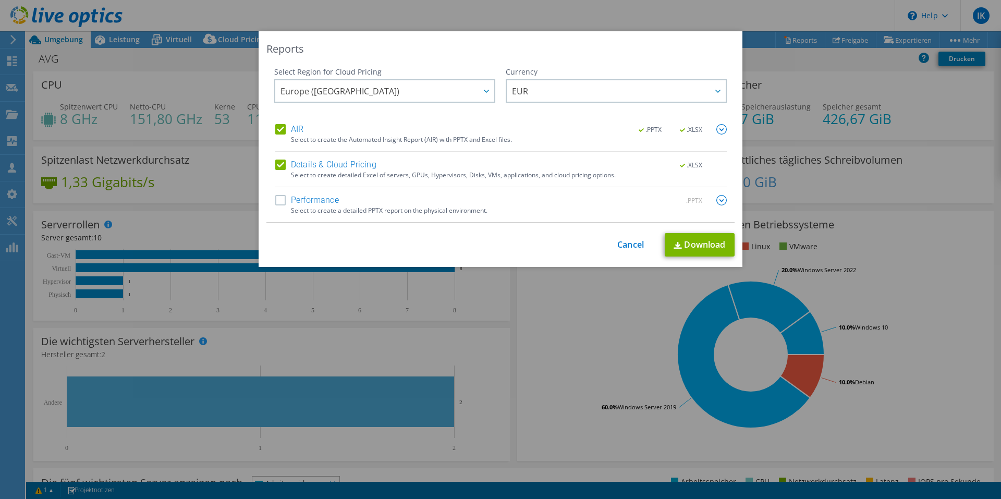
click at [278, 199] on label "Performance" at bounding box center [307, 200] width 64 height 10
click at [0, 0] on input "Performance" at bounding box center [0, 0] width 0 height 0
click at [722, 202] on img at bounding box center [722, 200] width 10 height 10
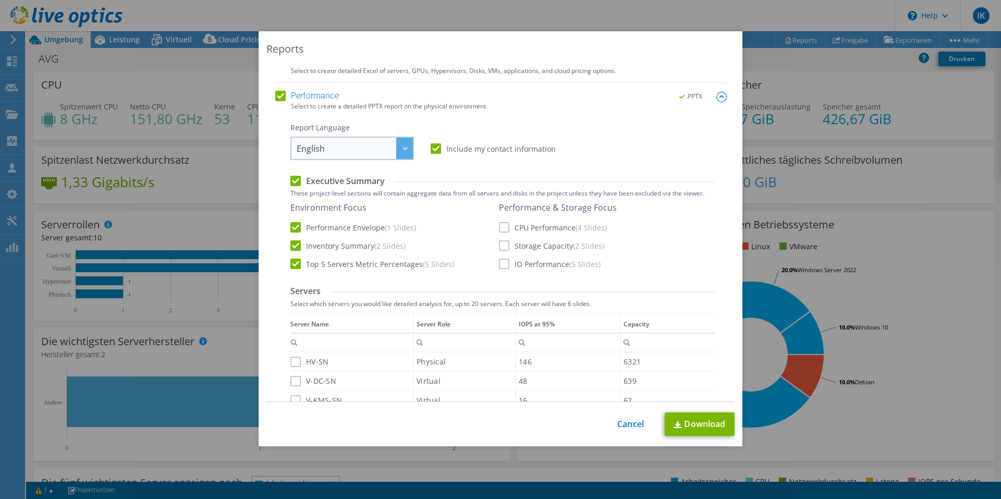
click at [396, 145] on div at bounding box center [404, 148] width 17 height 21
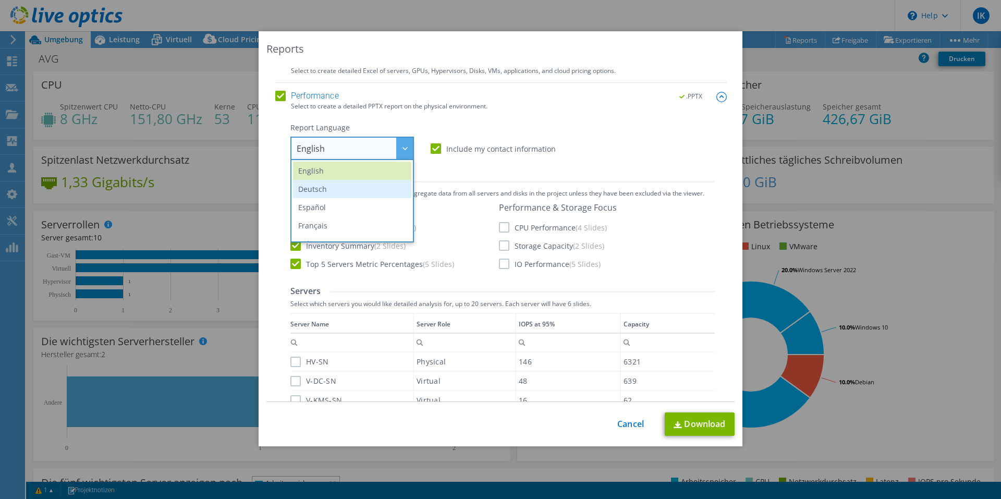
click at [363, 190] on li "Deutsch" at bounding box center [352, 189] width 118 height 18
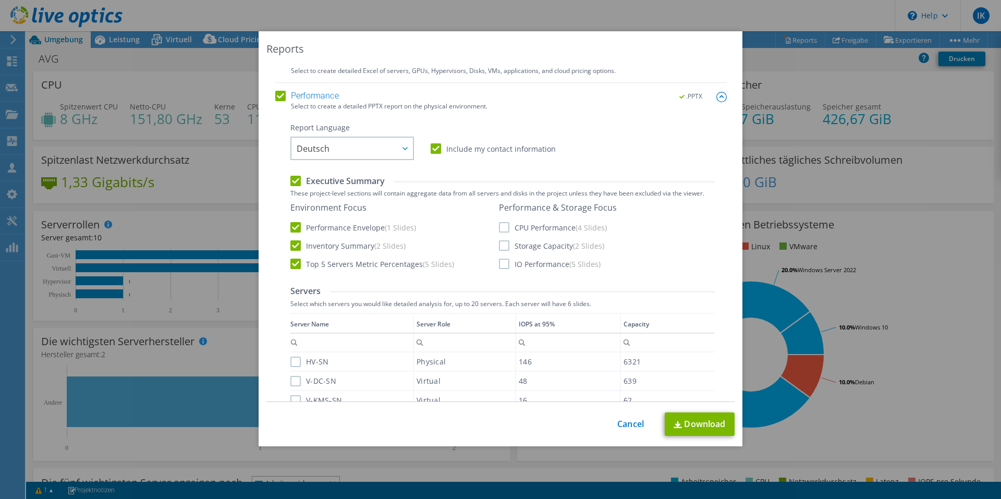
click at [434, 148] on label "Include my contact information" at bounding box center [493, 148] width 125 height 10
click at [0, 0] on input "Include my contact information" at bounding box center [0, 0] width 0 height 0
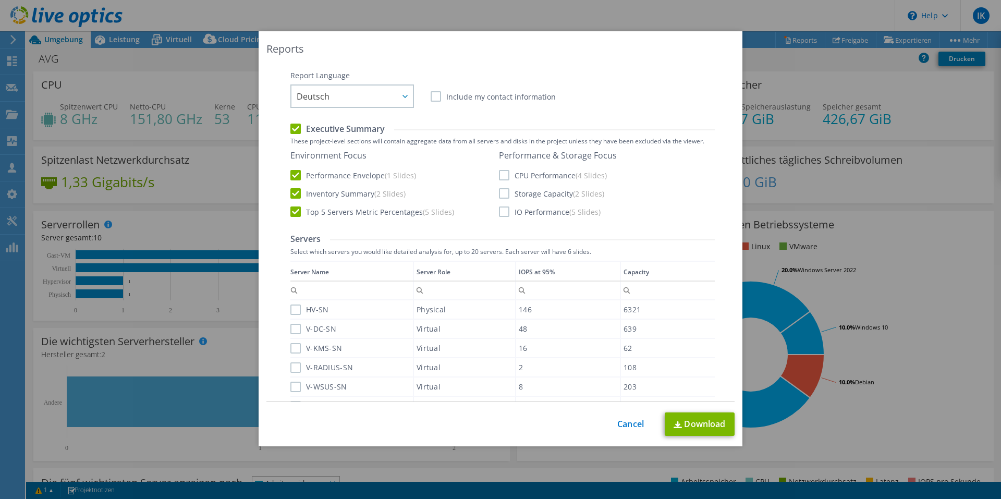
click at [501, 171] on label "CPU Performance (4 Slides)" at bounding box center [553, 175] width 108 height 10
click at [0, 0] on input "CPU Performance (4 Slides)" at bounding box center [0, 0] width 0 height 0
drag, startPoint x: 498, startPoint y: 196, endPoint x: 496, endPoint y: 209, distance: 13.1
click at [499, 198] on label "Storage Capacity (2 Slides)" at bounding box center [551, 193] width 105 height 10
click at [0, 0] on input "Storage Capacity (2 Slides)" at bounding box center [0, 0] width 0 height 0
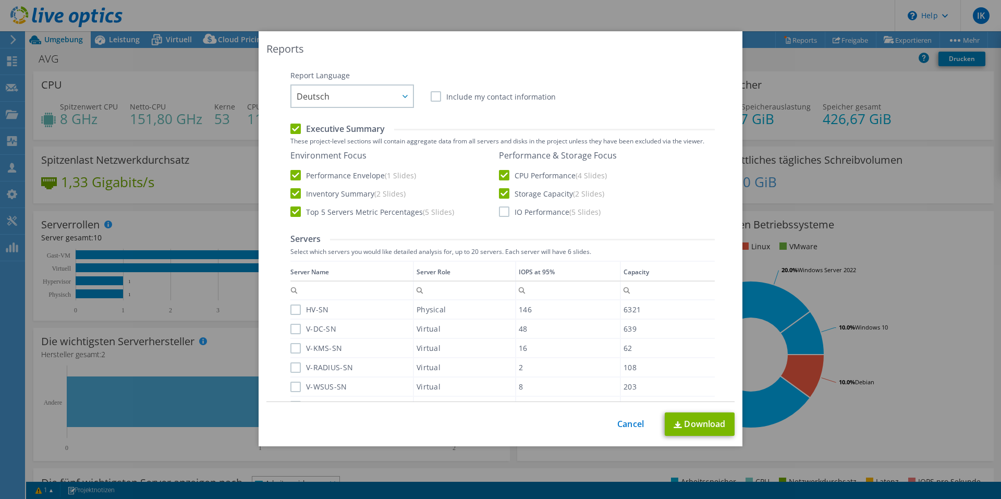
click at [499, 214] on label "IO Performance (5 Slides)" at bounding box center [550, 212] width 102 height 10
click at [0, 0] on input "IO Performance (5 Slides)" at bounding box center [0, 0] width 0 height 0
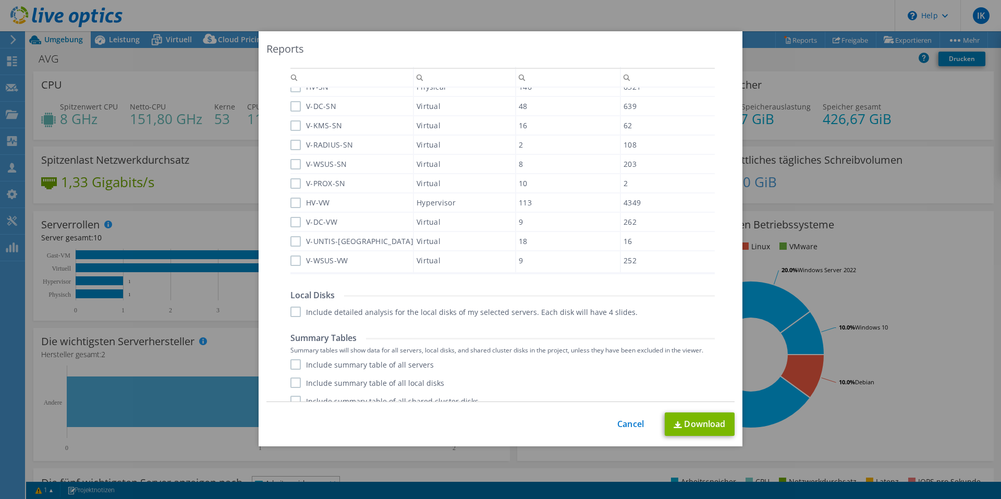
scroll to position [382, 0]
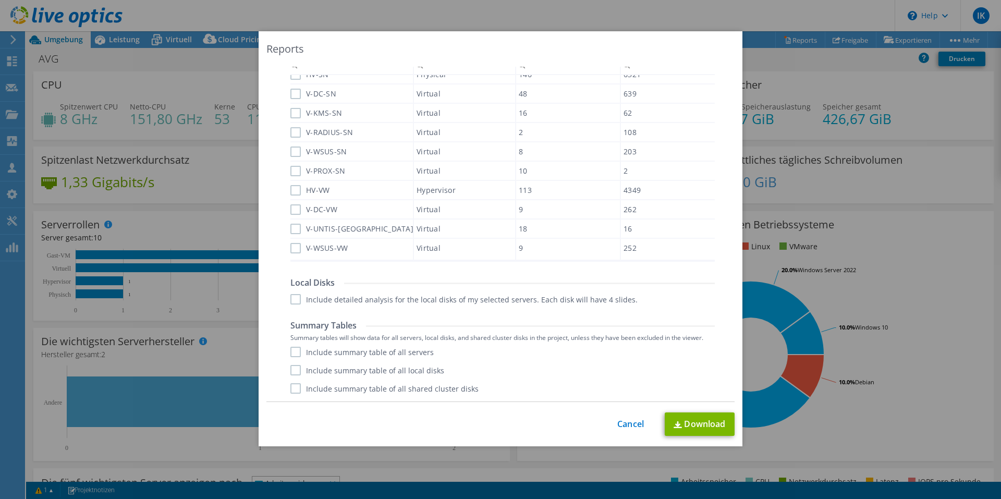
click at [544, 298] on label "Include detailed analysis for the local disks of my selected servers. Each disk…" at bounding box center [463, 299] width 347 height 10
click at [0, 0] on input "Include detailed analysis for the local disks of my selected servers. Each disk…" at bounding box center [0, 0] width 0 height 0
click at [328, 350] on label "Include summary table of all servers" at bounding box center [361, 352] width 143 height 10
click at [0, 0] on input "Include summary table of all servers" at bounding box center [0, 0] width 0 height 0
click at [330, 372] on label "Include summary table of all local disks" at bounding box center [367, 370] width 154 height 10
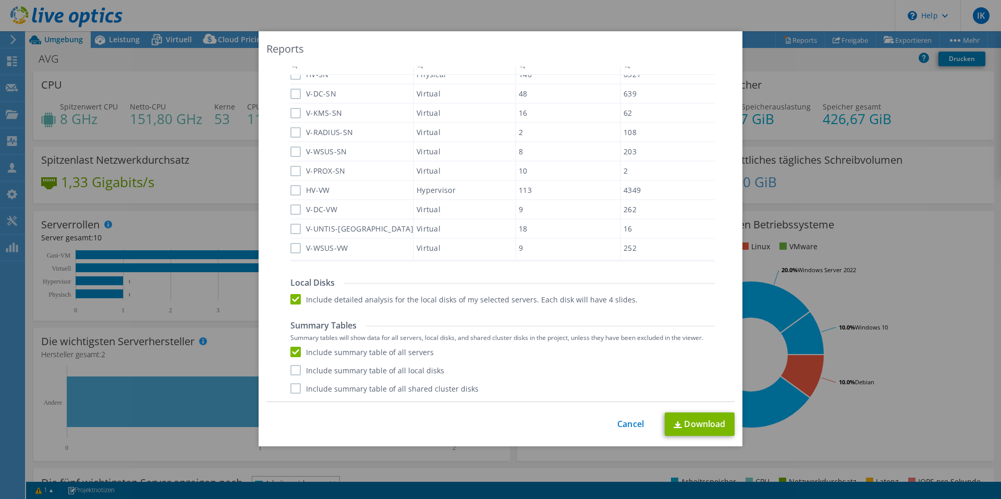
click at [0, 0] on input "Include summary table of all local disks" at bounding box center [0, 0] width 0 height 0
click at [326, 390] on label "Include summary table of all shared cluster disks" at bounding box center [384, 388] width 188 height 10
click at [0, 0] on input "Include summary table of all shared cluster disks" at bounding box center [0, 0] width 0 height 0
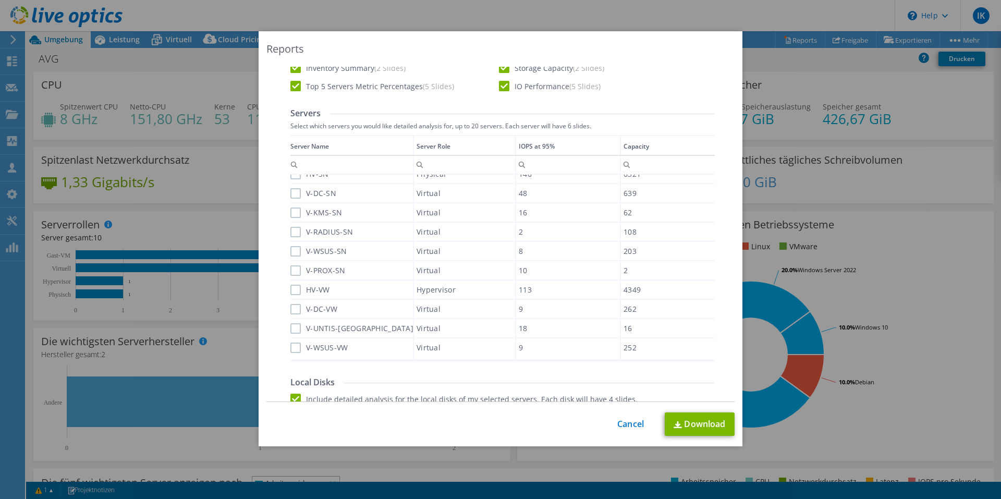
scroll to position [277, 0]
drag, startPoint x: 290, startPoint y: 353, endPoint x: 293, endPoint y: 346, distance: 7.8
click at [292, 352] on label "V-WSUS-VW" at bounding box center [319, 352] width 58 height 10
click at [0, 0] on input "V-WSUS-VW" at bounding box center [0, 0] width 0 height 0
click at [297, 330] on label "V-UNTIS-ASV" at bounding box center [351, 333] width 123 height 10
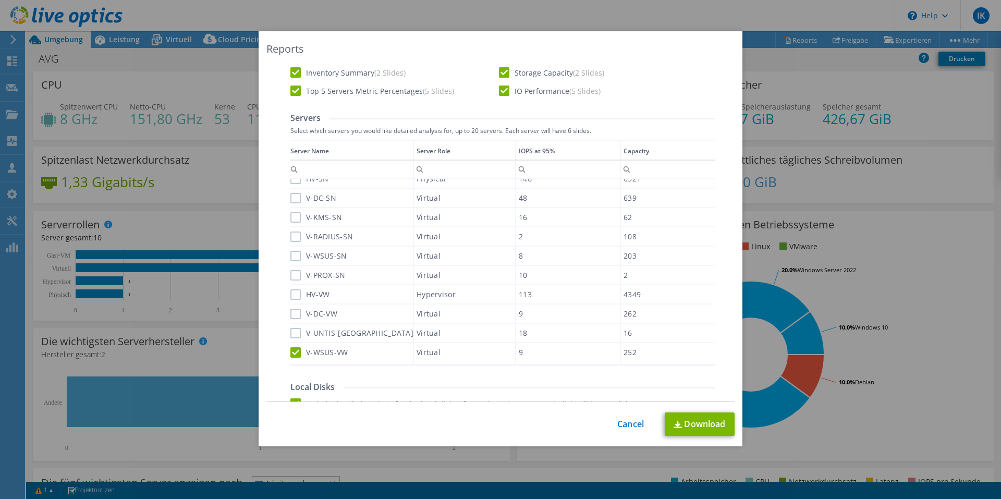
click at [0, 0] on input "V-UNTIS-ASV" at bounding box center [0, 0] width 0 height 0
click at [293, 313] on label "V-DC-VW" at bounding box center [313, 314] width 47 height 10
click at [0, 0] on input "V-DC-VW" at bounding box center [0, 0] width 0 height 0
click at [290, 292] on label "HV-VW" at bounding box center [309, 294] width 39 height 10
click at [0, 0] on input "HV-VW" at bounding box center [0, 0] width 0 height 0
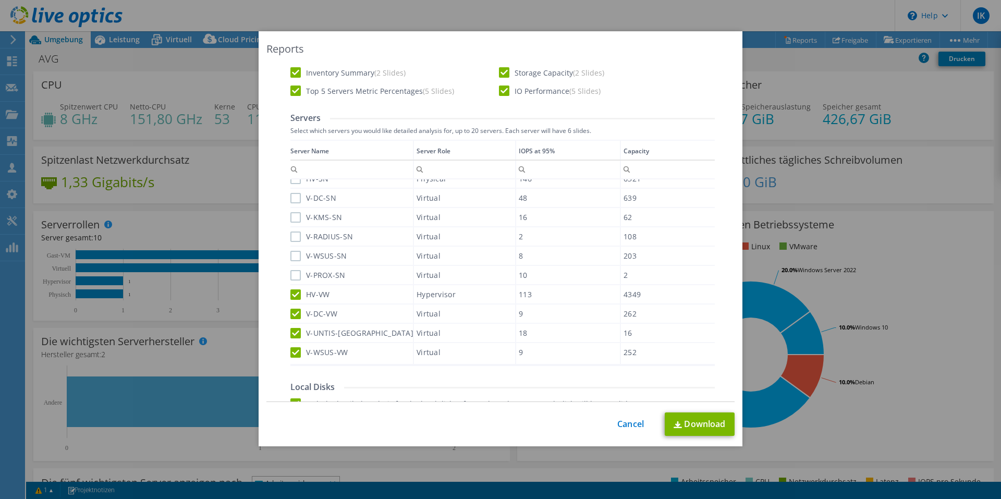
click at [290, 274] on label "V-PROX-SN" at bounding box center [317, 275] width 55 height 10
click at [0, 0] on input "V-PROX-SN" at bounding box center [0, 0] width 0 height 0
click at [290, 250] on div "V-WSUS-SN" at bounding box center [351, 256] width 123 height 18
click at [290, 252] on label "V-WSUS-SN" at bounding box center [318, 256] width 57 height 10
click at [0, 0] on input "V-WSUS-SN" at bounding box center [0, 0] width 0 height 0
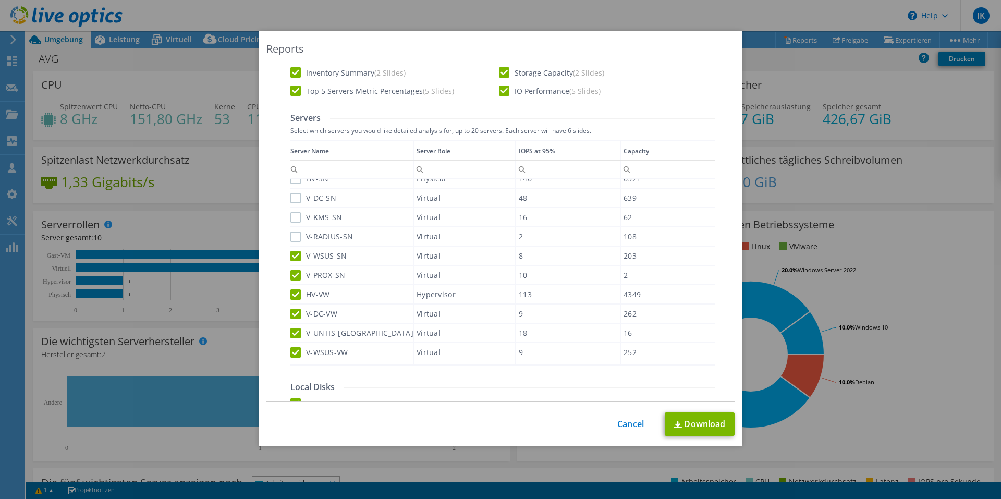
click at [292, 239] on label "V-RADIUS-SN" at bounding box center [321, 237] width 63 height 10
click at [0, 0] on input "V-RADIUS-SN" at bounding box center [0, 0] width 0 height 0
click at [292, 217] on label "V-KMS-SN" at bounding box center [316, 217] width 52 height 10
click at [0, 0] on input "V-KMS-SN" at bounding box center [0, 0] width 0 height 0
click at [290, 197] on label "V-DC-SN" at bounding box center [313, 198] width 46 height 10
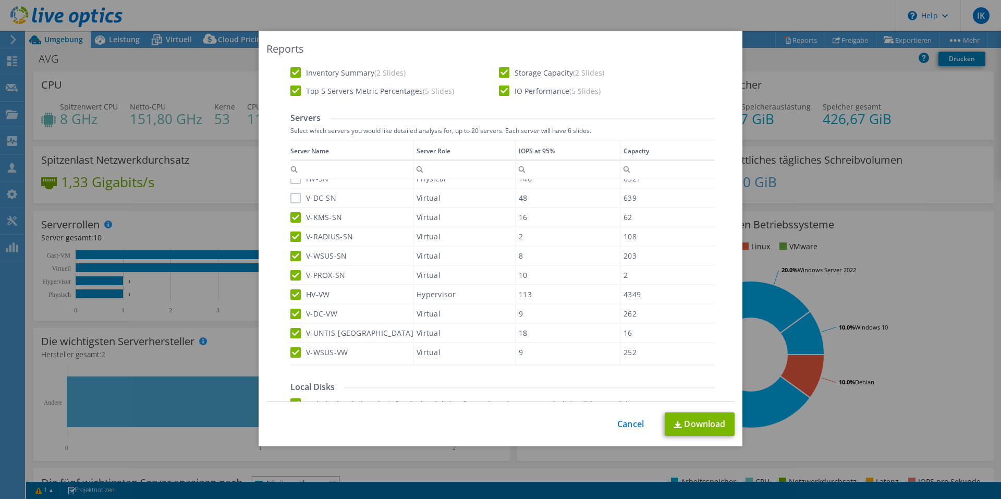
click at [0, 0] on input "V-DC-SN" at bounding box center [0, 0] width 0 height 0
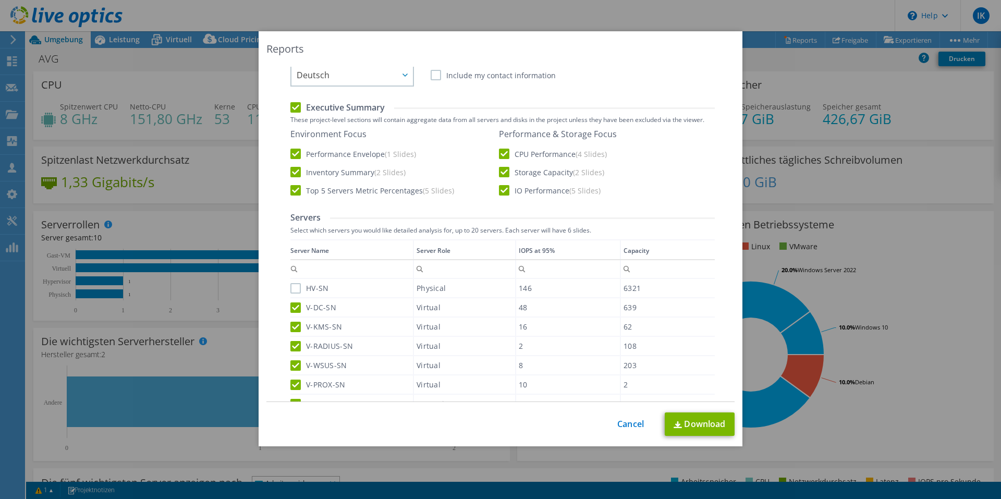
scroll to position [173, 0]
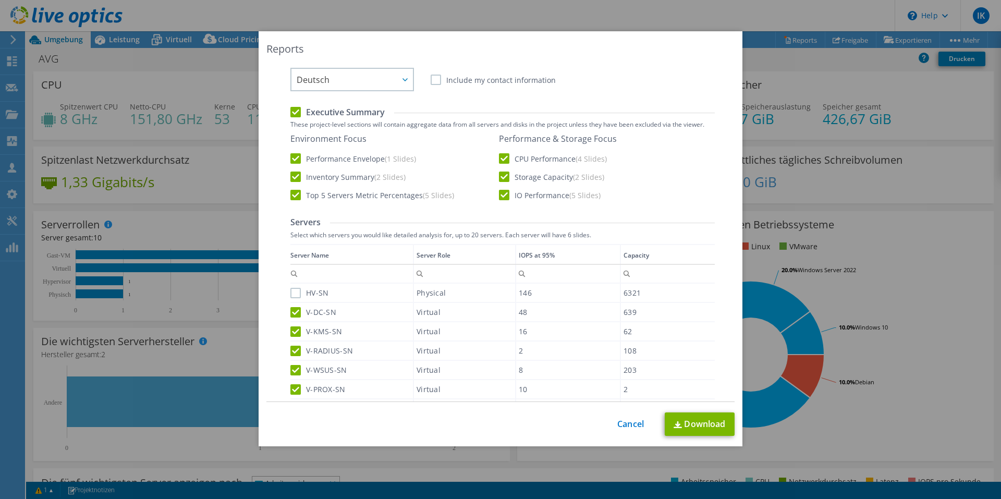
click at [294, 293] on label "HV-SN" at bounding box center [309, 293] width 38 height 10
click at [0, 0] on input "HV-SN" at bounding box center [0, 0] width 0 height 0
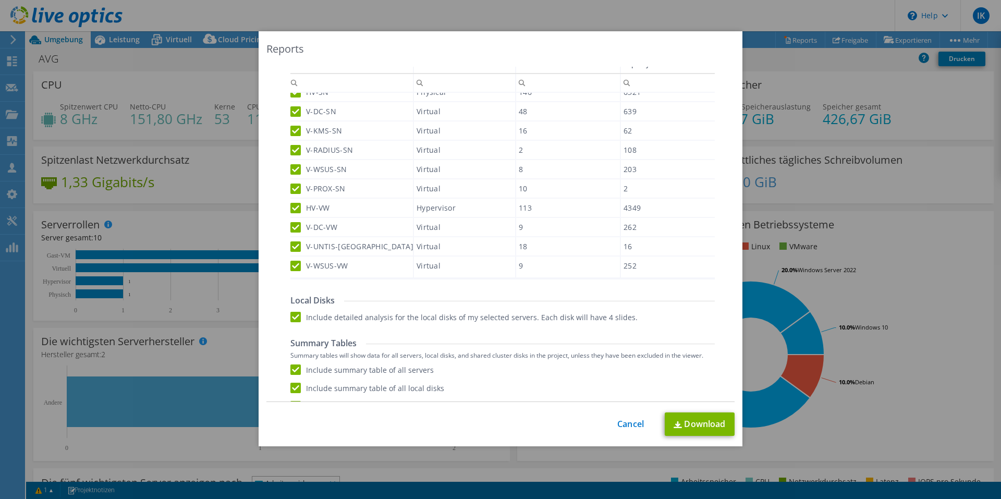
scroll to position [382, 0]
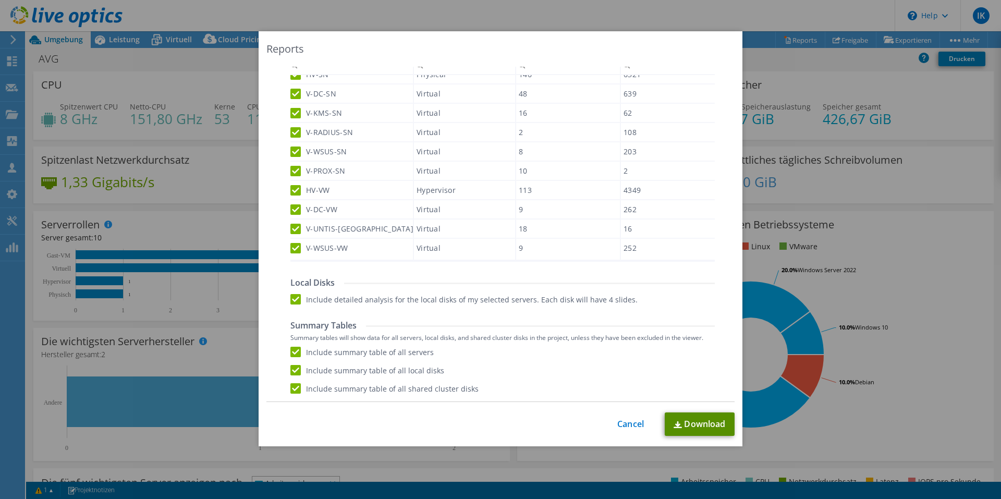
click at [698, 419] on link "Download" at bounding box center [700, 424] width 70 height 23
